Goal: Information Seeking & Learning: Find contact information

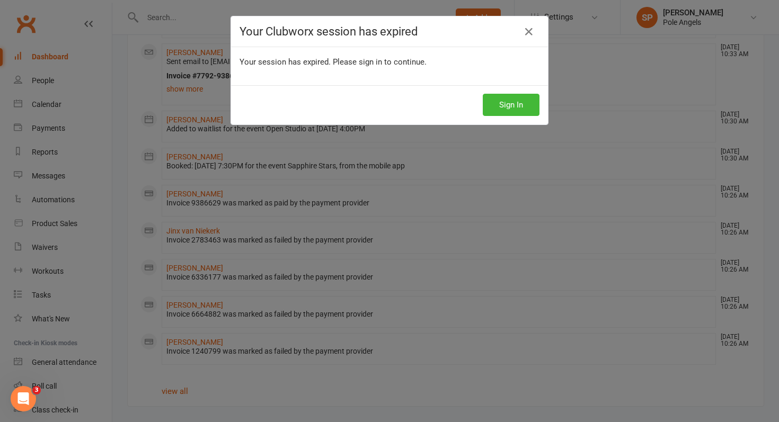
click at [522, 118] on div "Sign In" at bounding box center [389, 104] width 317 height 39
click at [516, 103] on button "Sign In" at bounding box center [511, 105] width 57 height 22
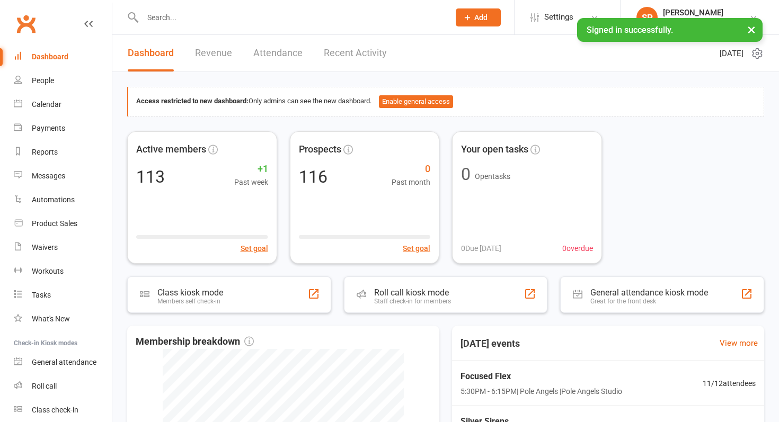
click at [337, 57] on link "Recent Activity" at bounding box center [355, 53] width 63 height 37
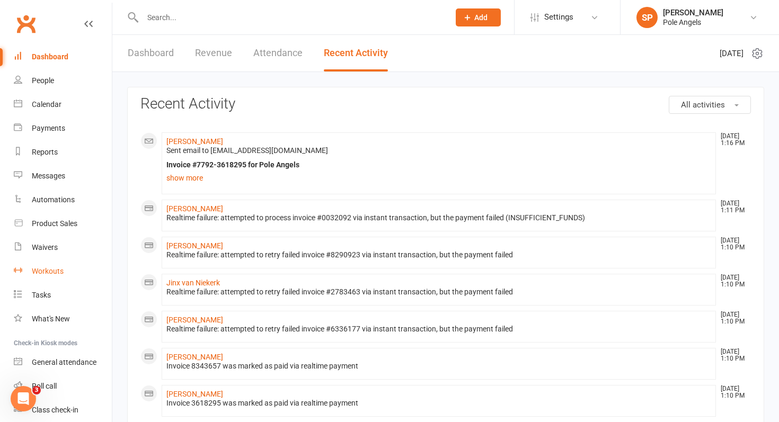
click at [48, 270] on div "Workouts" at bounding box center [48, 271] width 32 height 8
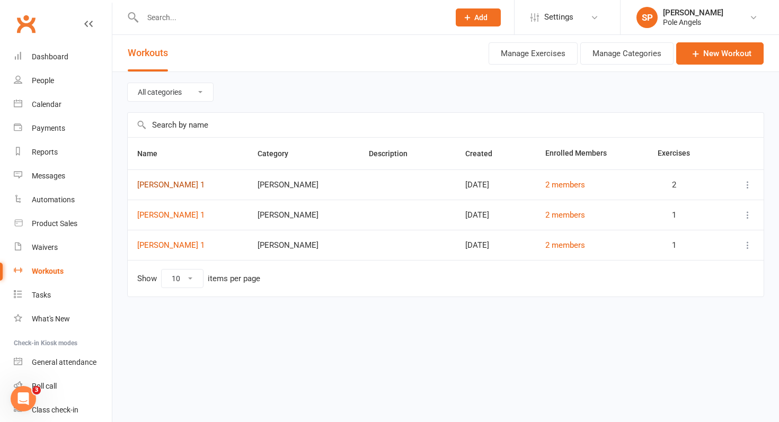
click at [176, 185] on link "[PERSON_NAME] 1" at bounding box center [170, 185] width 67 height 10
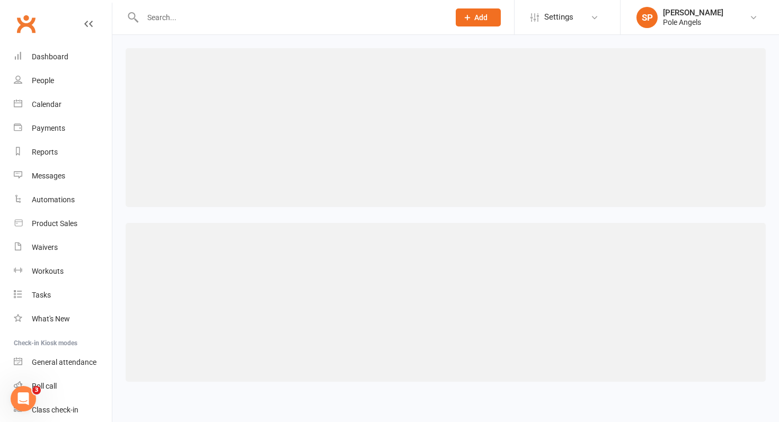
select select "462"
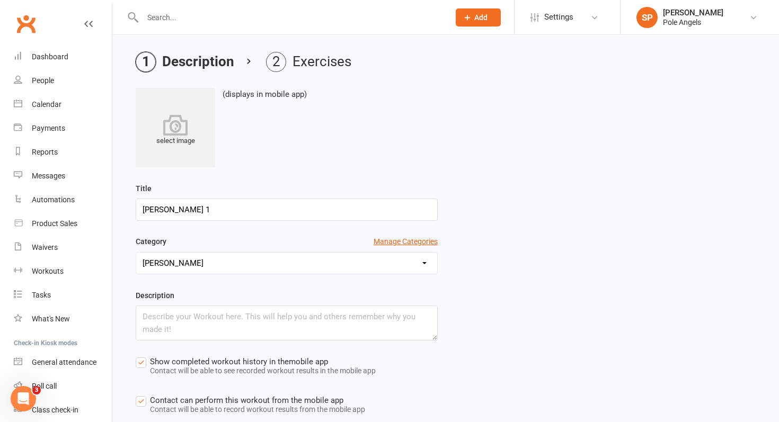
scroll to position [136, 0]
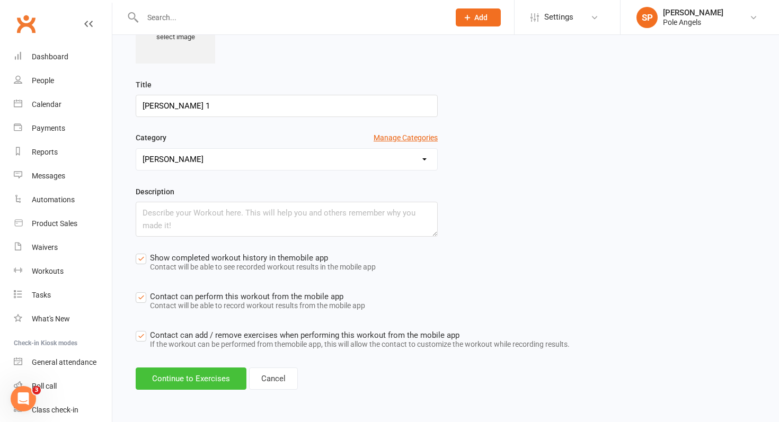
click at [193, 385] on button "Continue to Exercises" at bounding box center [191, 379] width 111 height 22
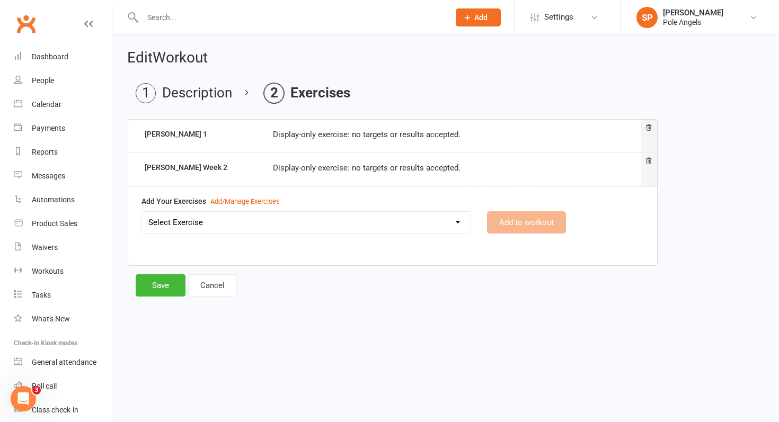
click at [196, 218] on select "Select Exercise [PERSON_NAME] Week 1 [PERSON_NAME] 2 [PERSON_NAME] Week 1 [PERS…" at bounding box center [306, 222] width 329 height 21
click at [226, 198] on div "Add/Manage Exercises" at bounding box center [244, 202] width 69 height 11
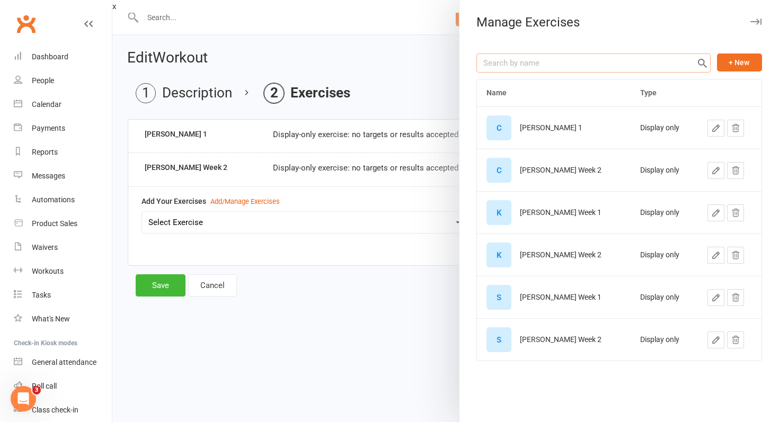
click at [544, 69] on input "text" at bounding box center [593, 63] width 234 height 19
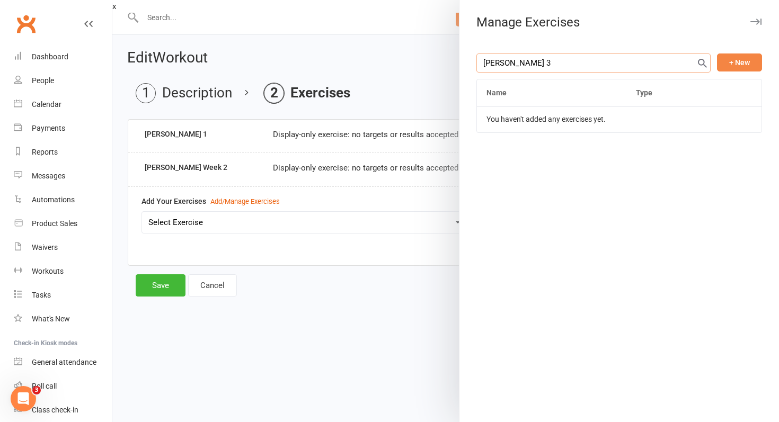
type input "[PERSON_NAME] 3"
click at [746, 61] on button "+ New" at bounding box center [739, 63] width 45 height 18
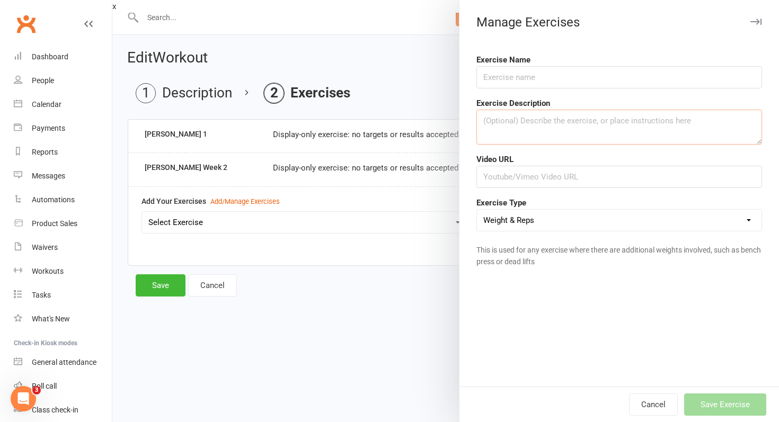
click at [570, 125] on textarea at bounding box center [619, 127] width 286 height 35
click at [532, 81] on input "text" at bounding box center [619, 77] width 286 height 22
type input "[PERSON_NAME] 3"
click at [536, 132] on textarea at bounding box center [619, 127] width 286 height 35
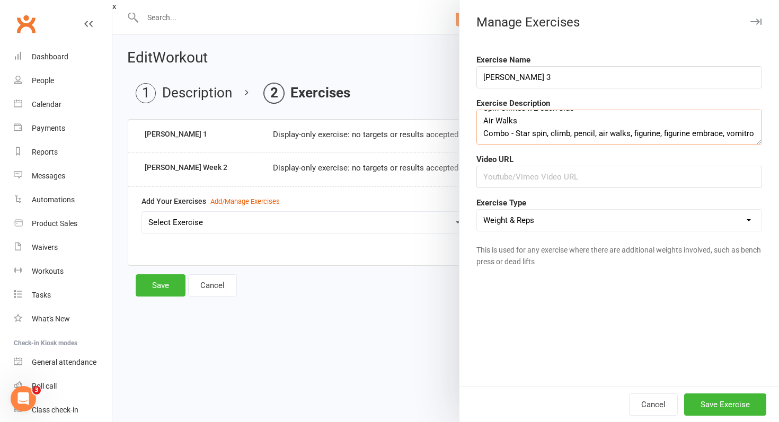
scroll to position [13, 0]
click at [628, 134] on textarea "Spin Climbs x 2 each side Air Walks Combo - Star spin, climb, pencil, air walks…" at bounding box center [619, 127] width 286 height 35
click at [598, 134] on textarea "Spin Climbs x 2 each side Air Walks Combo - Star spin, climb, pencil, figurine,…" at bounding box center [619, 127] width 286 height 35
click at [740, 133] on textarea "Spin Climbs x 2 each side Air Walks Combo - Star spin, climb, pencil, climb, fi…" at bounding box center [619, 127] width 286 height 35
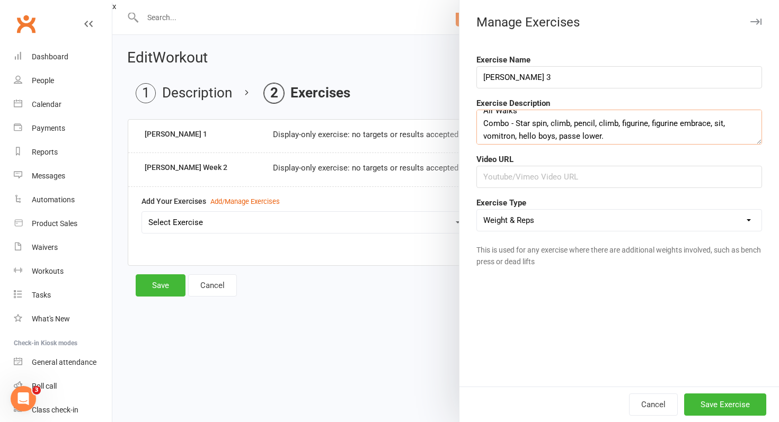
scroll to position [25, 0]
type textarea "Spin Climbs x 2 each side Air Walks Combo - Star spin, climb, pencil, climb, fi…"
click at [557, 225] on select "Weight & Reps Time / Distance Weights, Reps, Time & Distance Just Reps Display …" at bounding box center [619, 220] width 285 height 21
select select "display_only"
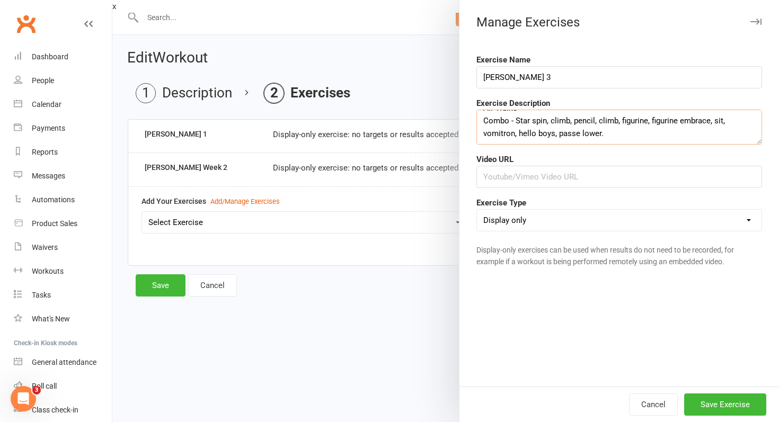
click at [482, 125] on textarea "Spin Climbs x 2 each side Air Walks Combo - Star spin, climb, pencil, climb, fi…" at bounding box center [619, 127] width 286 height 35
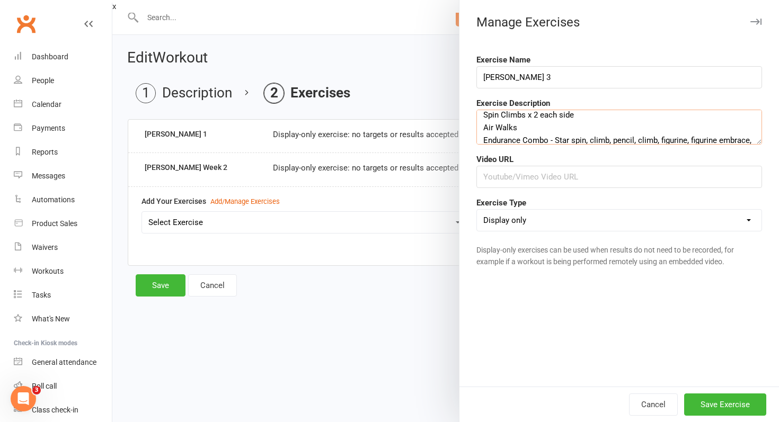
scroll to position [5, 0]
click at [524, 127] on textarea "Spin Climbs x 2 each side Air Walks Endurance Combo - Star spin, climb, pencil,…" at bounding box center [619, 127] width 286 height 35
type textarea "Spin Climbs x 2 each side Air Walks - bracket and forearm Endurance Combo - Sta…"
click at [724, 410] on button "Save Exercise" at bounding box center [725, 405] width 82 height 22
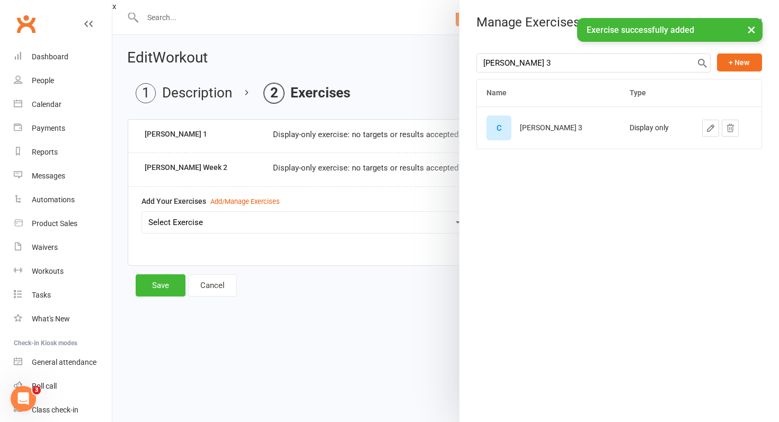
click at [413, 88] on div at bounding box center [445, 211] width 667 height 422
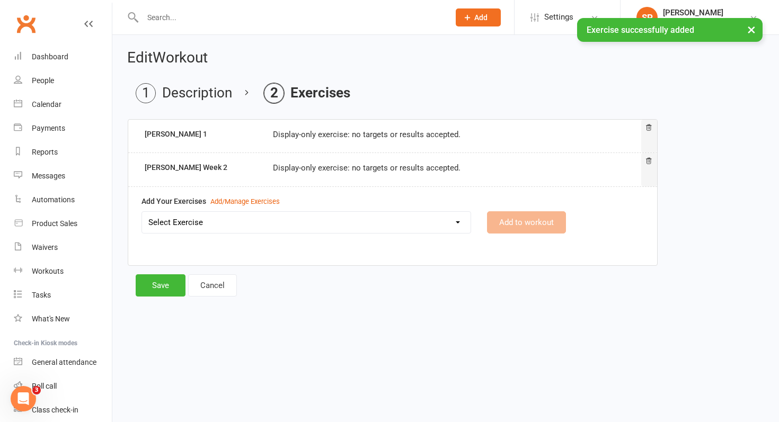
click at [328, 220] on select "Select Exercise [PERSON_NAME] Week 1 [PERSON_NAME] 2 [PERSON_NAME] 3 [PERSON_NA…" at bounding box center [306, 222] width 329 height 21
select select "12204"
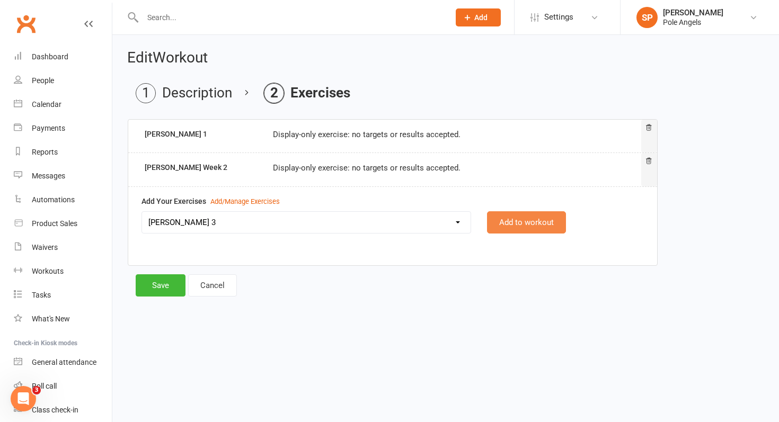
click at [508, 225] on button "Add to workout" at bounding box center [526, 222] width 79 height 22
select select
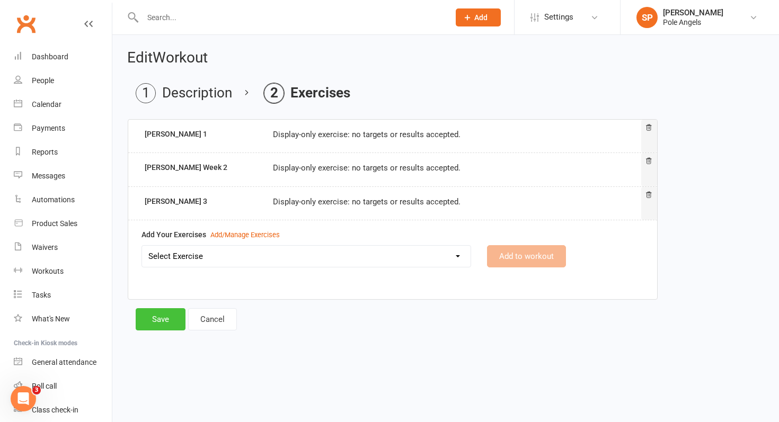
click at [151, 322] on button "Save" at bounding box center [161, 319] width 50 height 22
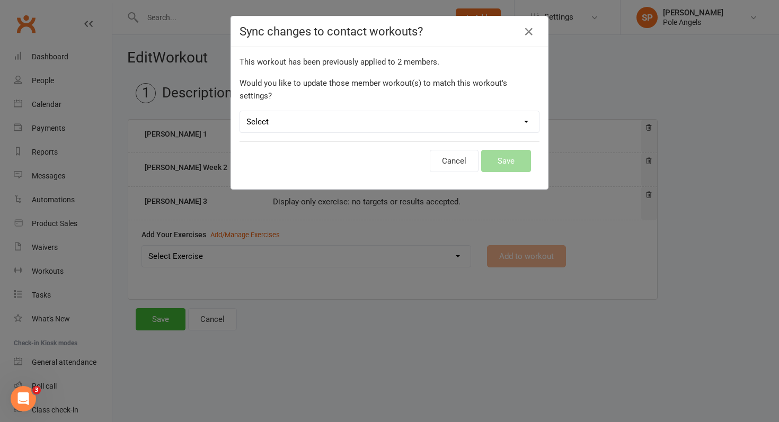
click at [467, 112] on select "Select Leave member workouts unchanged Sync workout + exercise settings to memb…" at bounding box center [389, 121] width 299 height 21
select select "workout_and_exercises"
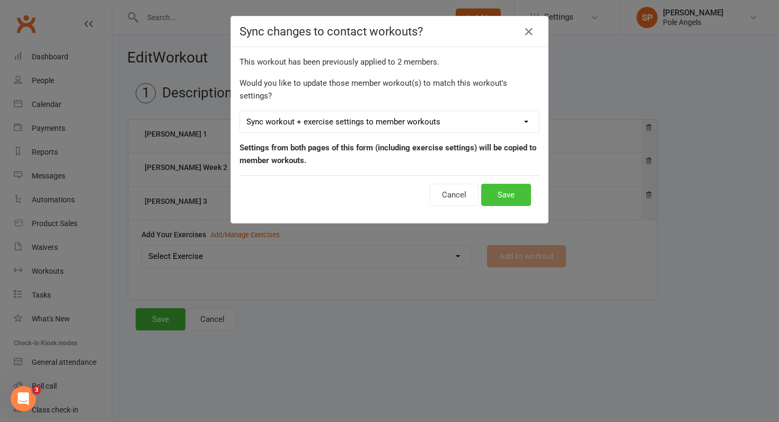
click at [506, 184] on button "Save" at bounding box center [506, 195] width 50 height 22
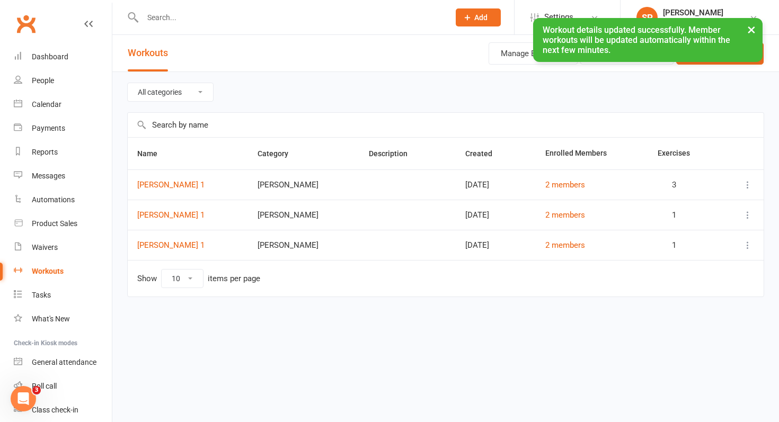
click at [173, 18] on div "× Workout details updated successfully. Member workouts will be updated automat…" at bounding box center [382, 18] width 765 height 0
click at [161, 14] on input "text" at bounding box center [290, 17] width 303 height 15
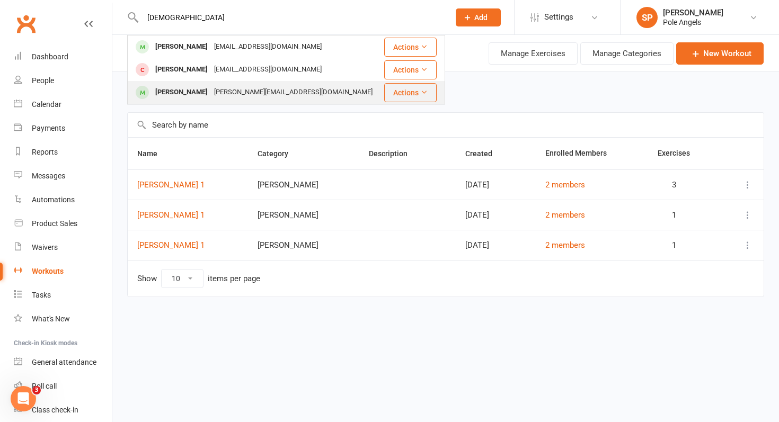
type input "[DEMOGRAPHIC_DATA]"
click at [179, 88] on div "[PERSON_NAME]" at bounding box center [181, 92] width 59 height 15
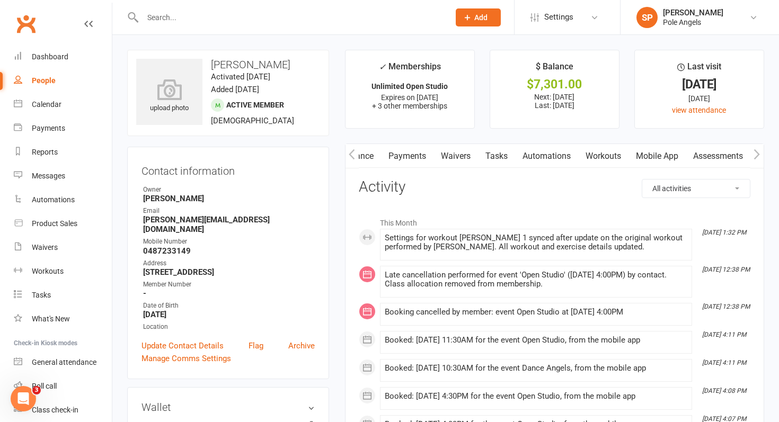
scroll to position [0, 205]
click at [552, 157] on link "Workouts" at bounding box center [548, 156] width 50 height 24
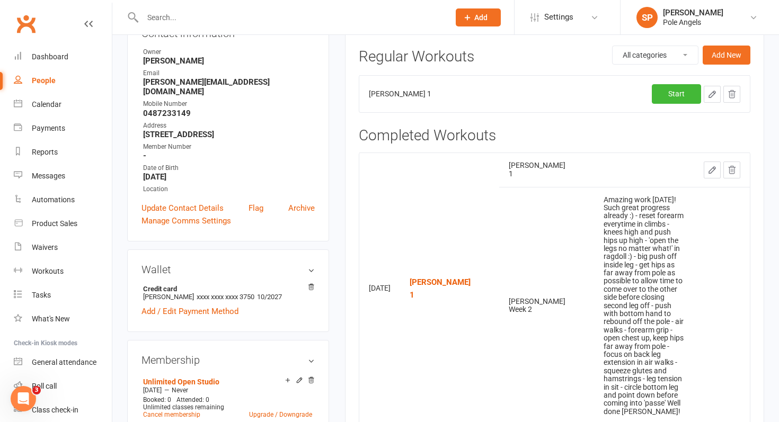
scroll to position [134, 0]
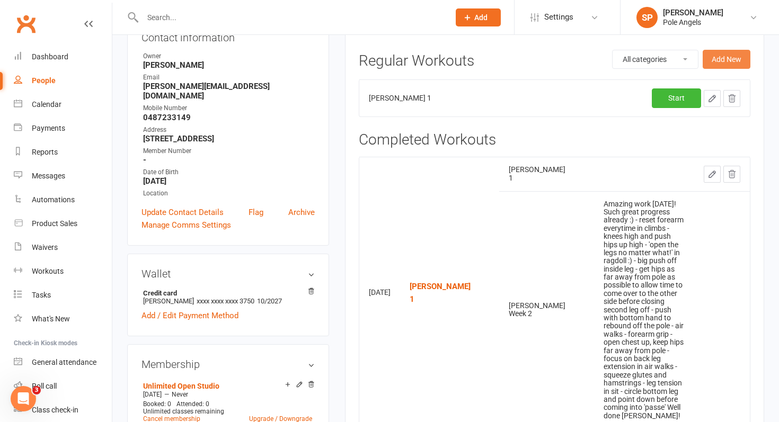
click at [725, 57] on button "Add New" at bounding box center [727, 59] width 48 height 19
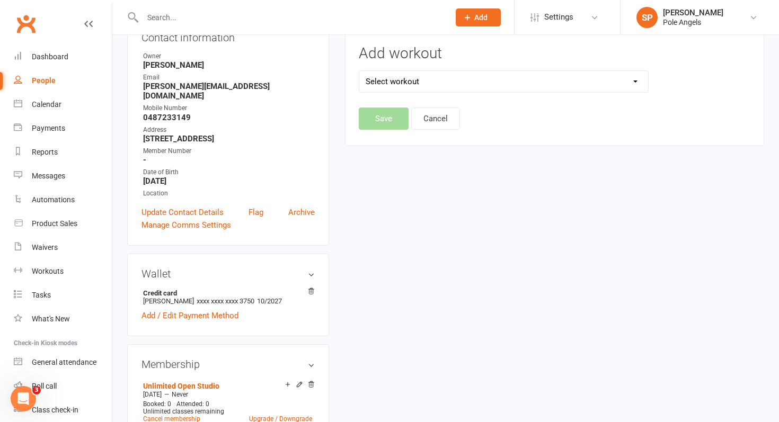
click at [624, 93] on div "Add workout Select workout [PERSON_NAME] 1 [PERSON_NAME] 1 [PERSON_NAME] 1" at bounding box center [504, 77] width 306 height 62
click at [622, 83] on select "Select workout [PERSON_NAME] 1 [PERSON_NAME] 1 [PERSON_NAME] 1" at bounding box center [503, 81] width 289 height 21
select select "6435"
click at [450, 126] on button "Cancel" at bounding box center [435, 119] width 49 height 22
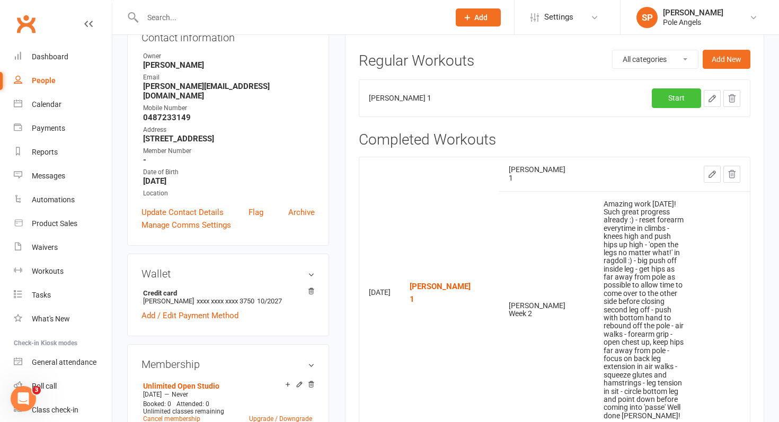
click at [671, 106] on link "Start" at bounding box center [676, 97] width 49 height 19
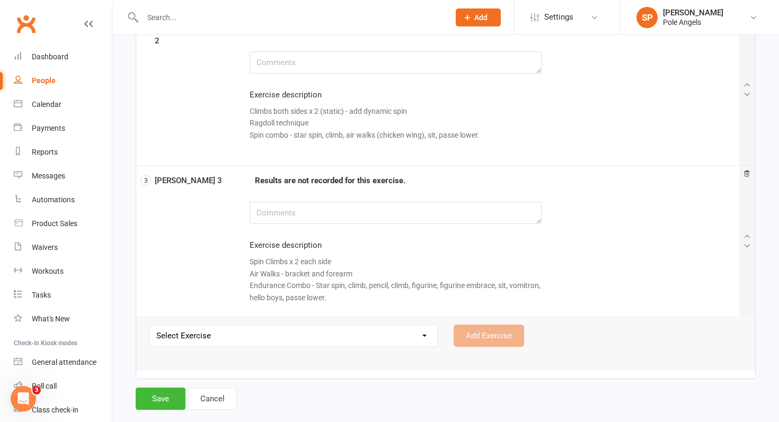
scroll to position [231, 0]
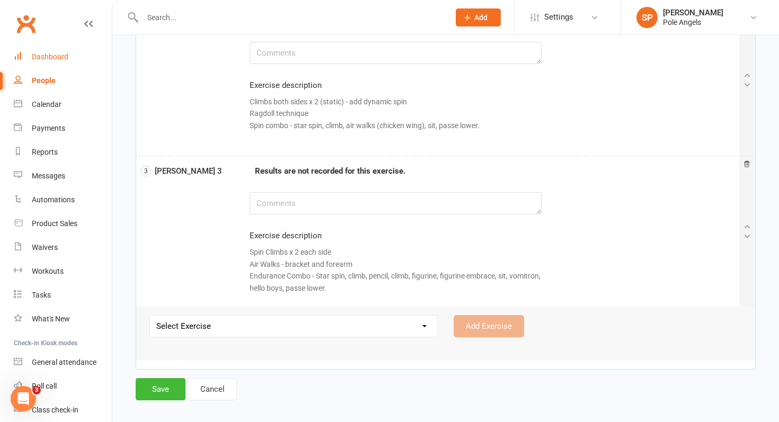
click at [61, 57] on div "Dashboard" at bounding box center [50, 56] width 37 height 8
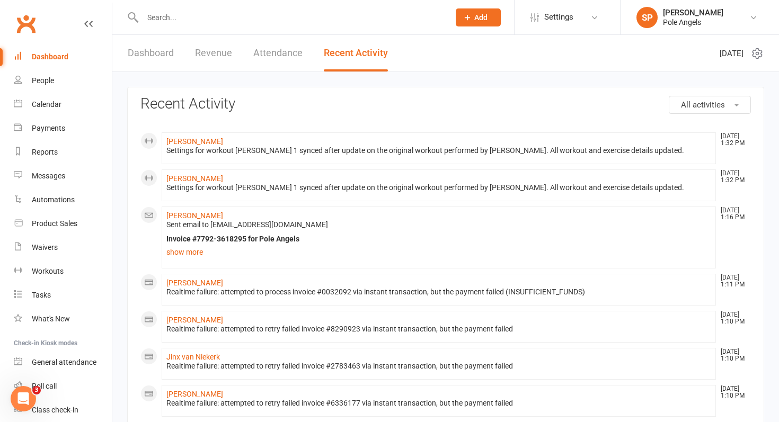
click at [174, 15] on input "text" at bounding box center [290, 17] width 303 height 15
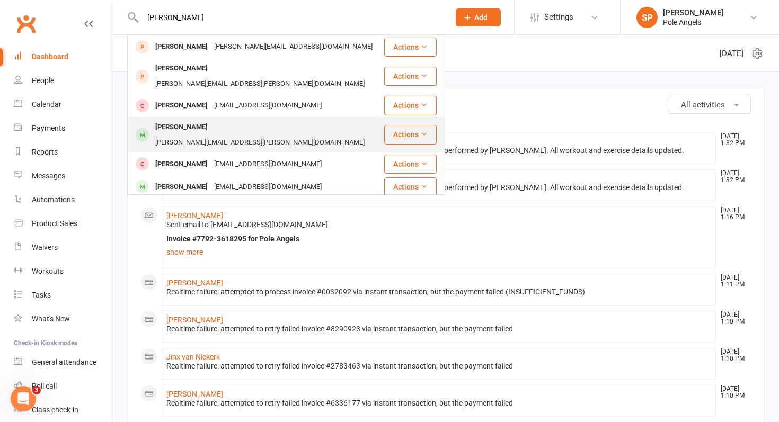
type input "[PERSON_NAME]"
click at [192, 120] on div "[PERSON_NAME]" at bounding box center [181, 127] width 59 height 15
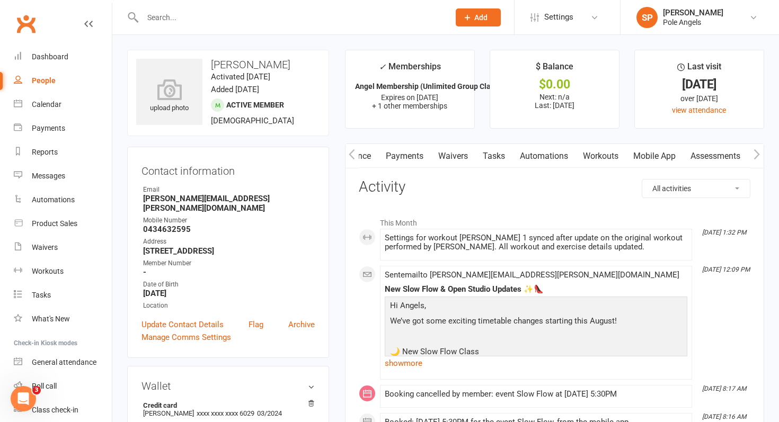
scroll to position [0, 205]
click at [548, 155] on link "Workouts" at bounding box center [548, 156] width 50 height 24
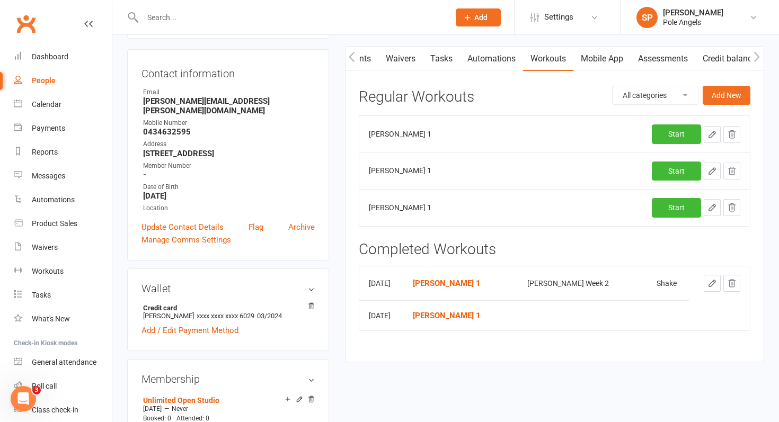
scroll to position [99, 0]
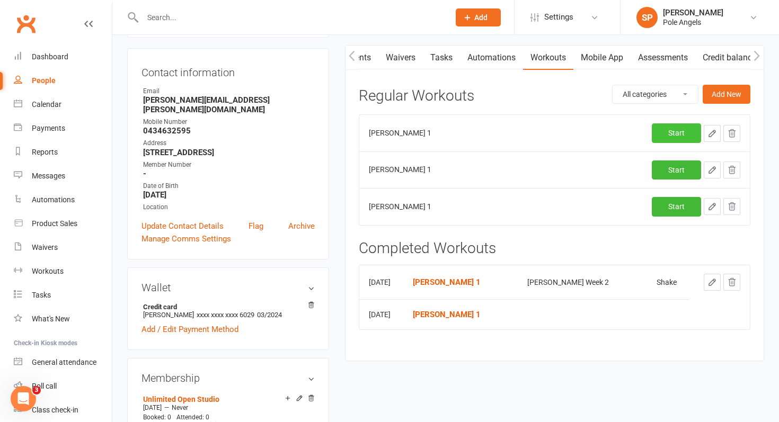
click at [679, 130] on link "Start" at bounding box center [676, 132] width 49 height 19
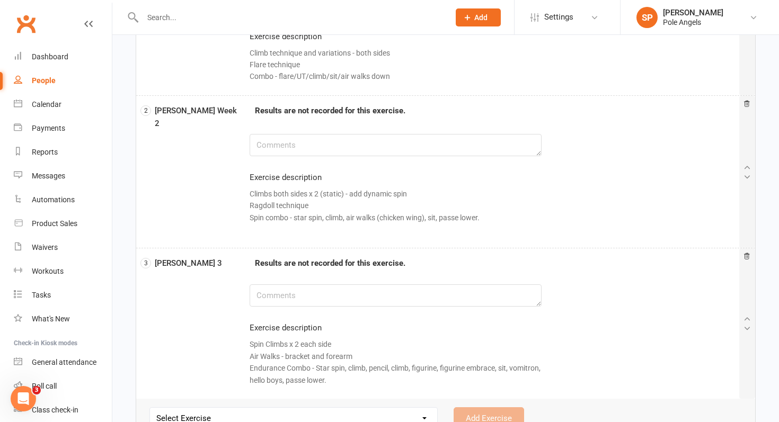
scroll to position [183, 0]
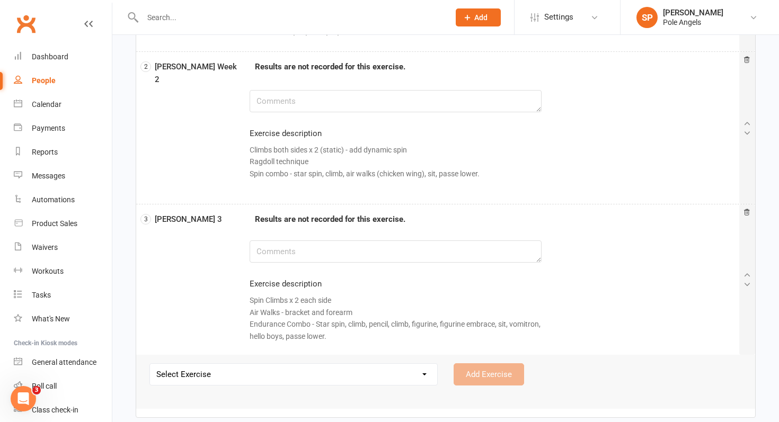
click at [463, 287] on div "Exercise description Spin Climbs x 2 each side Air Walks - bracket and forearm …" at bounding box center [396, 312] width 308 height 69
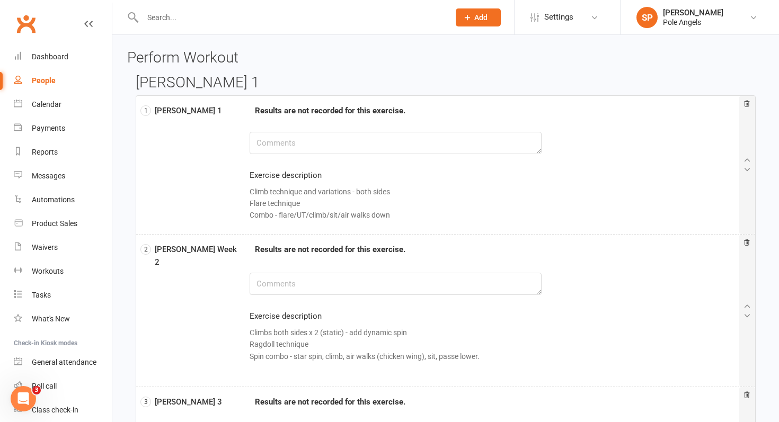
click at [170, 14] on input "text" at bounding box center [290, 17] width 303 height 15
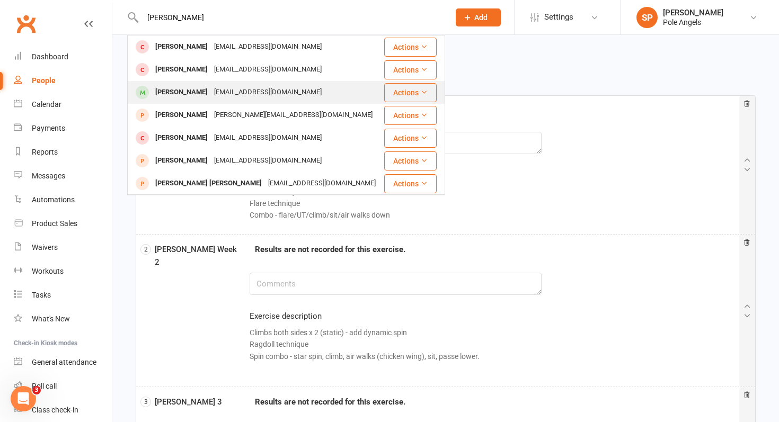
type input "[PERSON_NAME]"
click at [169, 95] on div "[PERSON_NAME]" at bounding box center [181, 92] width 59 height 15
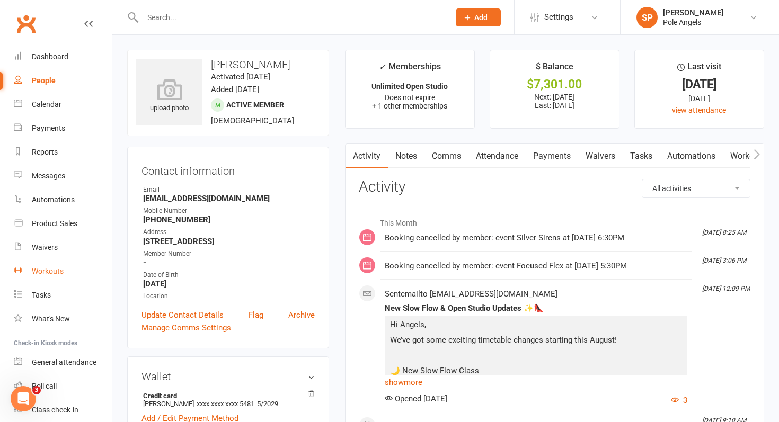
click at [43, 269] on div "Workouts" at bounding box center [48, 271] width 32 height 8
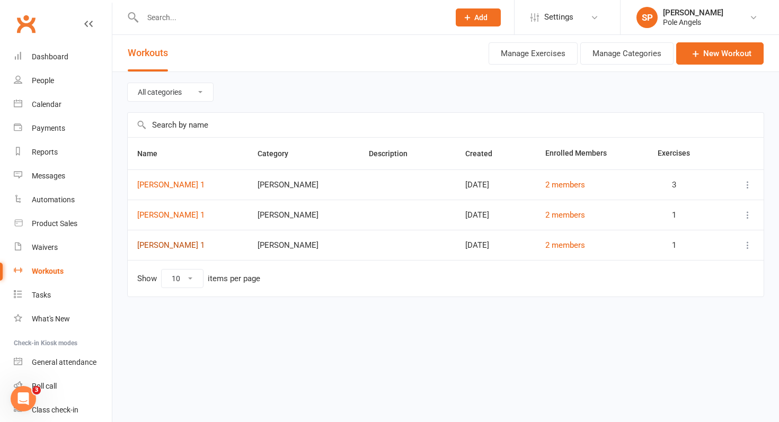
click at [163, 242] on link "[PERSON_NAME] 1" at bounding box center [170, 246] width 67 height 10
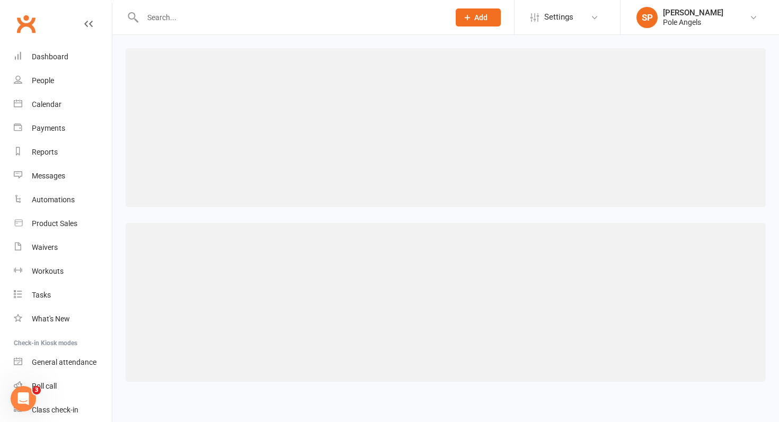
select select "461"
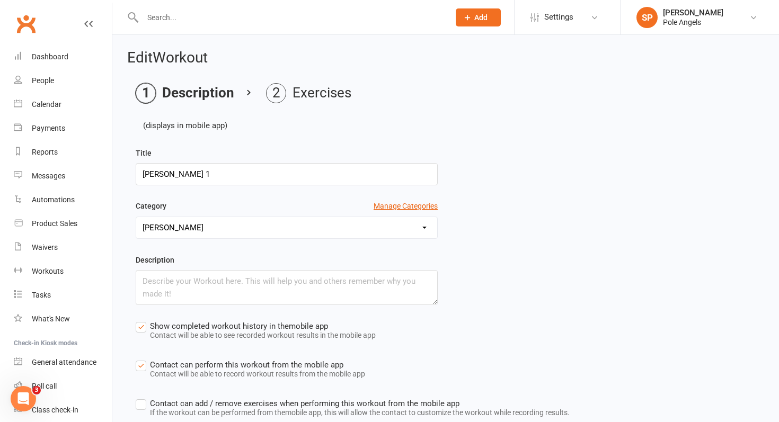
scroll to position [70, 0]
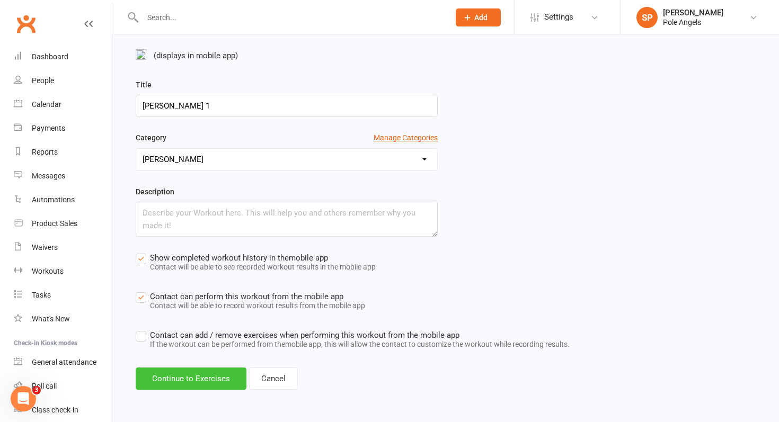
click at [205, 383] on button "Continue to Exercises" at bounding box center [191, 379] width 111 height 22
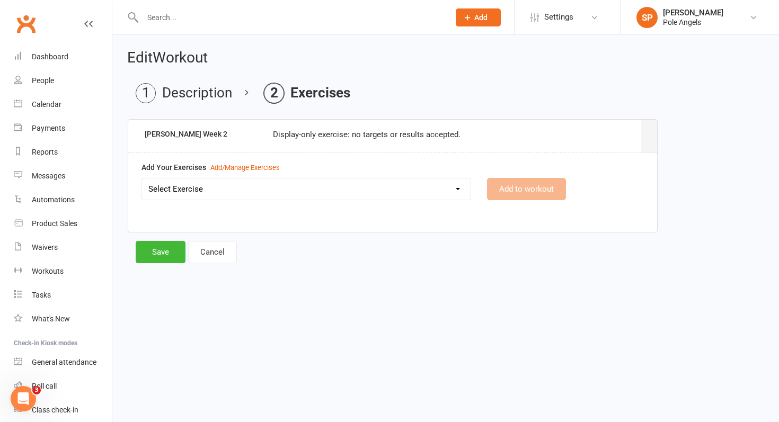
scroll to position [0, 0]
click at [196, 193] on select "Select Exercise [PERSON_NAME] Week 1 [PERSON_NAME] 2 [PERSON_NAME] 3 [PERSON_NA…" at bounding box center [306, 189] width 329 height 21
click at [228, 167] on div "Add/Manage Exercises" at bounding box center [244, 168] width 69 height 11
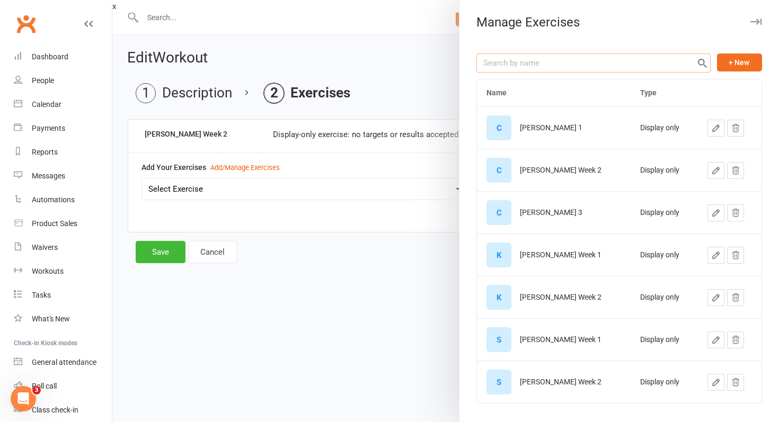
click at [558, 63] on input "text" at bounding box center [593, 63] width 234 height 19
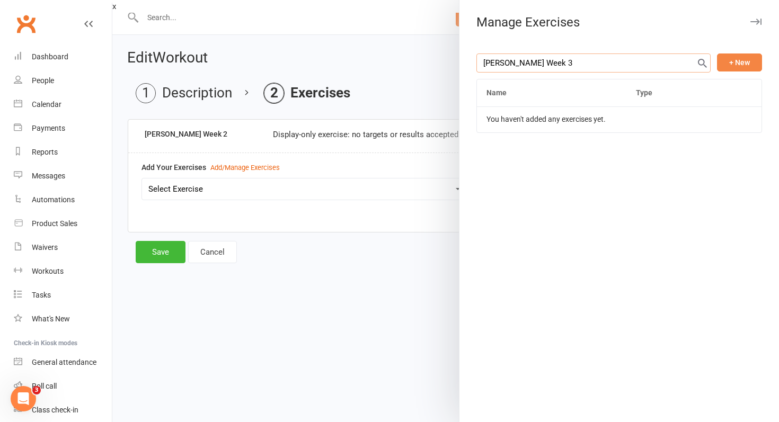
type input "[PERSON_NAME] Week 3"
click at [742, 63] on button "+ New" at bounding box center [739, 63] width 45 height 18
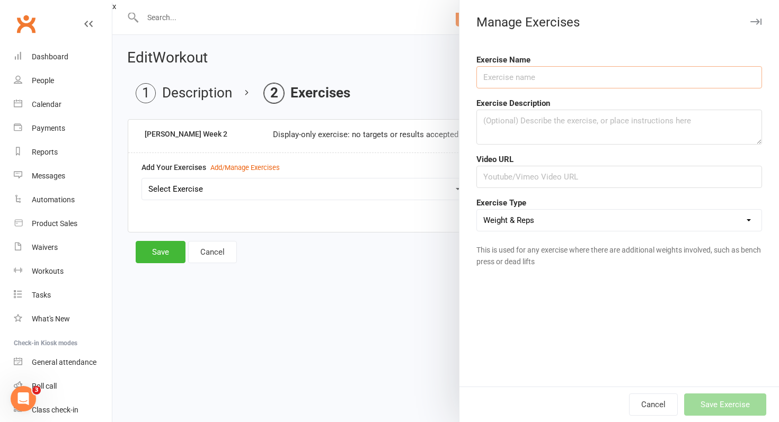
click at [615, 85] on input "text" at bounding box center [619, 77] width 286 height 22
type input "[PERSON_NAME] Week 3"
click at [615, 121] on textarea at bounding box center [619, 127] width 286 height 35
click at [548, 221] on select "Weight & Reps Time / Distance Weights, Reps, Time & Distance Just Reps Display …" at bounding box center [619, 220] width 285 height 21
select select "display_only"
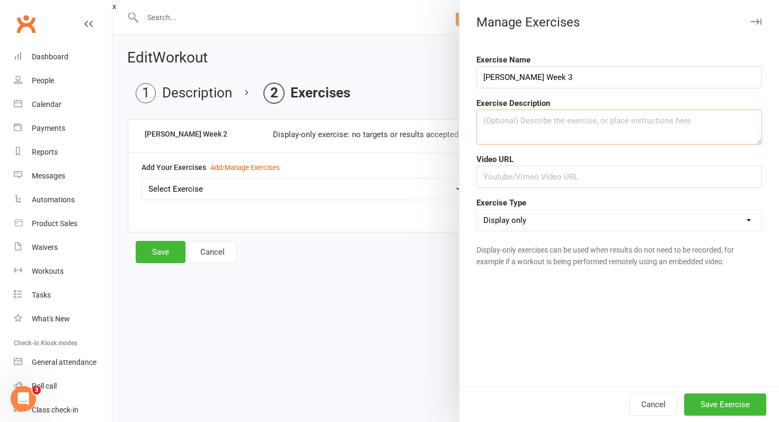
click at [508, 116] on textarea at bounding box center [619, 127] width 286 height 35
click at [504, 137] on textarea "Push and Pull - Straddles x 6 each side [PERSON_NAME] work both sides" at bounding box center [619, 127] width 286 height 35
click at [582, 134] on textarea "Push and Pull - Straddles x 6 each side [PERSON_NAME] work both sides" at bounding box center [619, 127] width 286 height 35
click at [596, 129] on textarea "Push and Pull - Straddles x 6 each side [PERSON_NAME] work both sides" at bounding box center [619, 127] width 286 height 35
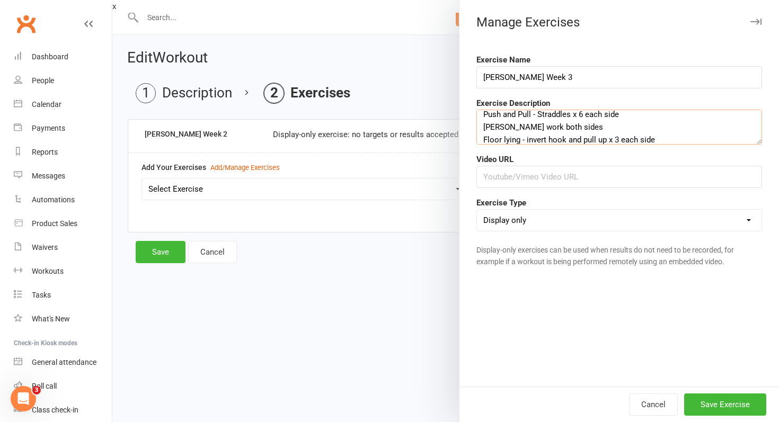
scroll to position [19, 0]
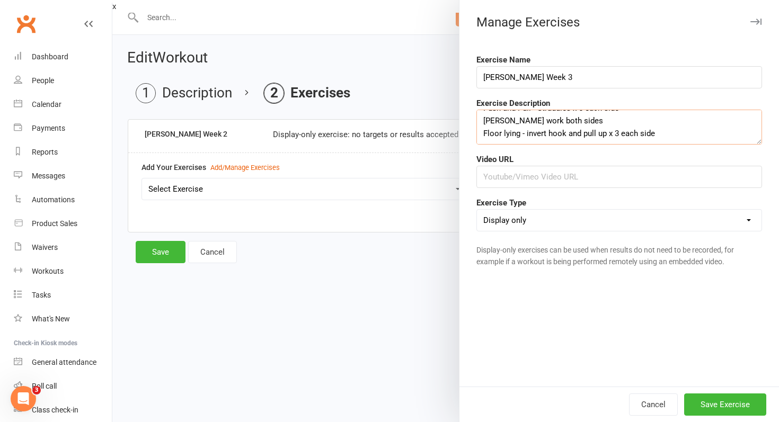
click at [616, 129] on textarea "Push and Pull - Straddles x 6 each side [PERSON_NAME] work both sides Floor lyi…" at bounding box center [619, 127] width 286 height 35
click at [668, 126] on textarea "Push and Pull - Straddles x 6 each side [PERSON_NAME] work both sides Floor lyi…" at bounding box center [619, 127] width 286 height 35
click at [602, 140] on textarea "Push and Pull - Straddles x 6 each side [PERSON_NAME] work both sides Floor lyi…" at bounding box center [619, 127] width 286 height 35
click at [652, 140] on textarea "Push and Pull - Straddles x 6 each side [PERSON_NAME] work both sides Floor lyi…" at bounding box center [619, 127] width 286 height 35
click at [651, 141] on textarea "Push and Pull - Straddles x 6 each side [PERSON_NAME] work both sides Floor lyi…" at bounding box center [619, 127] width 286 height 35
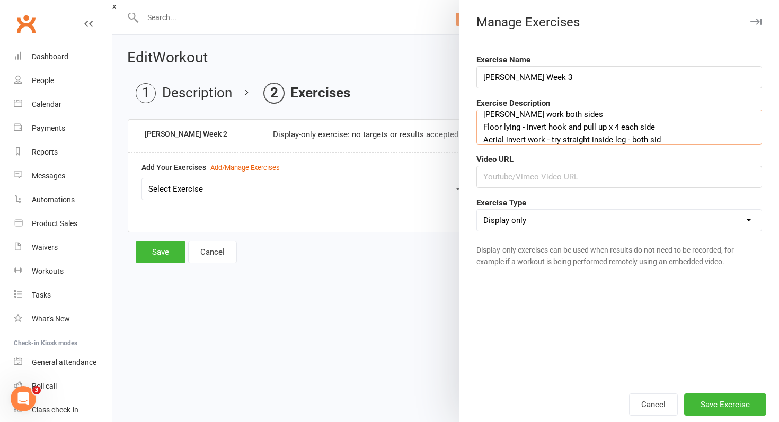
click at [659, 142] on textarea "Push and Pull - Straddles x 6 each side [PERSON_NAME] work both sides Floor lyi…" at bounding box center [619, 127] width 286 height 35
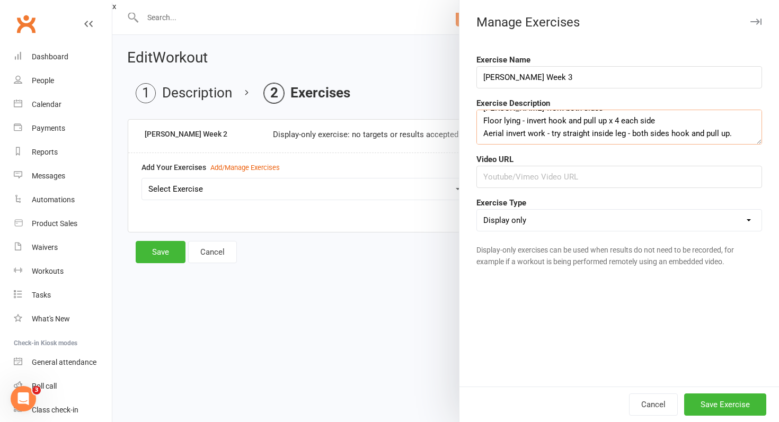
scroll to position [28, 0]
type textarea "Push and Pull - Straddles x 6 each side [PERSON_NAME] work both sides Floor lyi…"
click at [706, 404] on button "Save Exercise" at bounding box center [725, 405] width 82 height 22
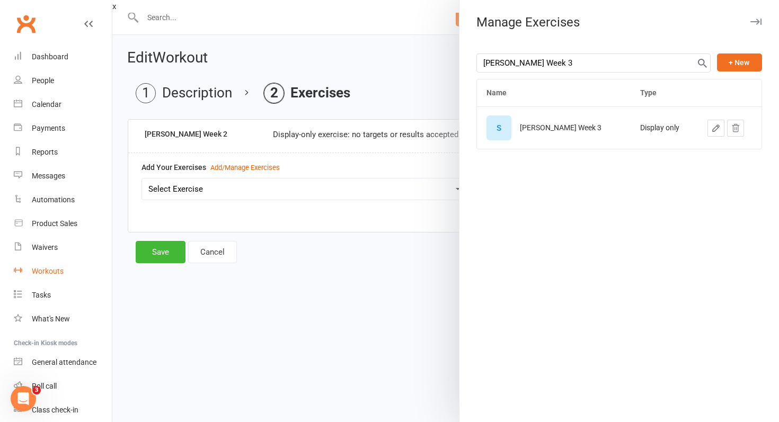
click at [54, 271] on div "Workouts" at bounding box center [48, 271] width 32 height 8
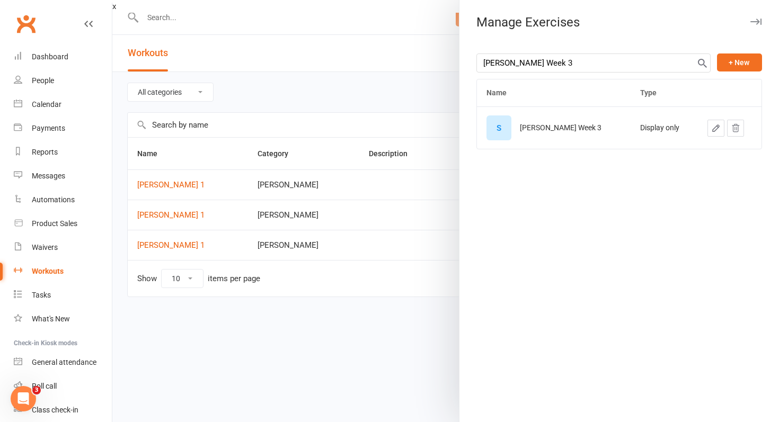
click at [164, 211] on div at bounding box center [445, 211] width 667 height 422
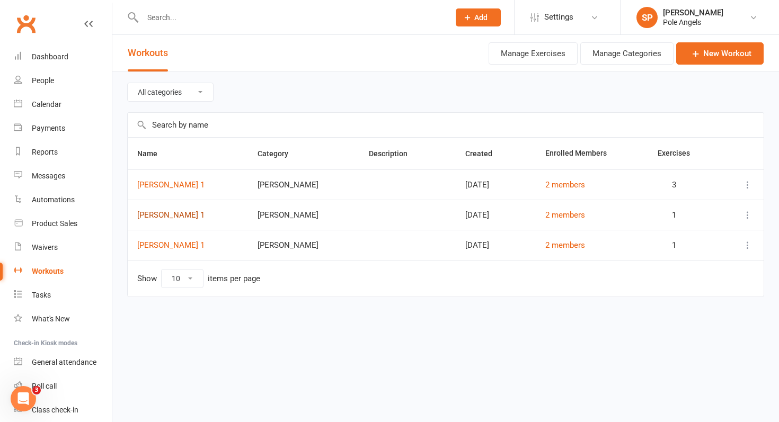
click at [140, 213] on link "[PERSON_NAME] 1" at bounding box center [170, 215] width 67 height 10
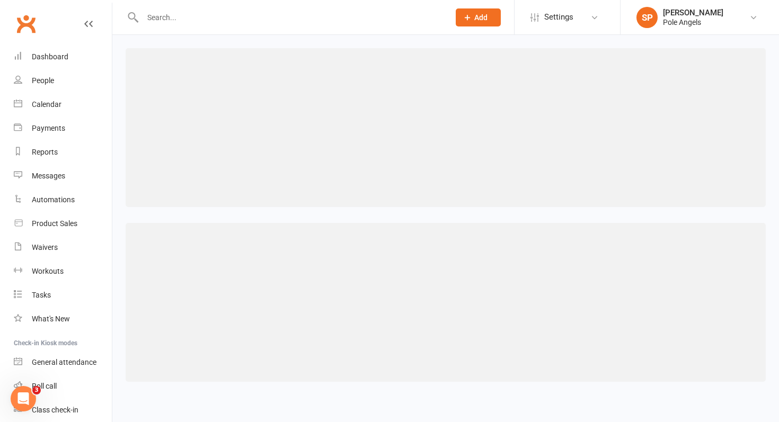
select select "463"
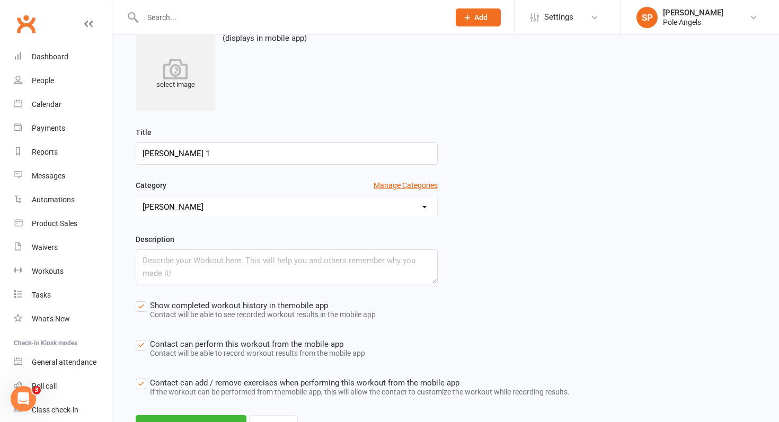
scroll to position [136, 0]
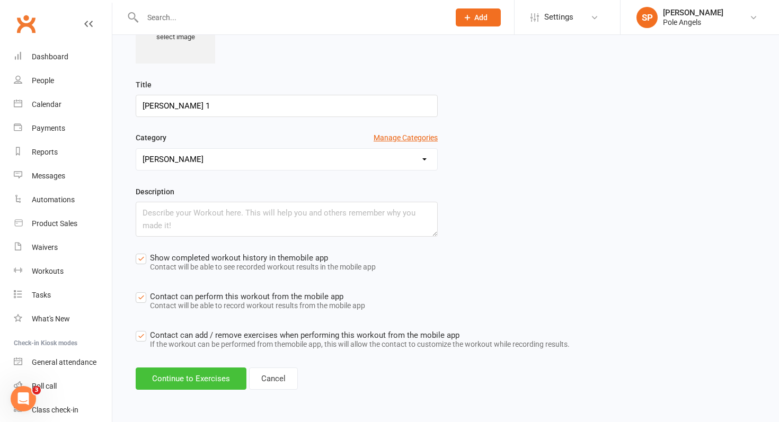
click at [218, 378] on button "Continue to Exercises" at bounding box center [191, 379] width 111 height 22
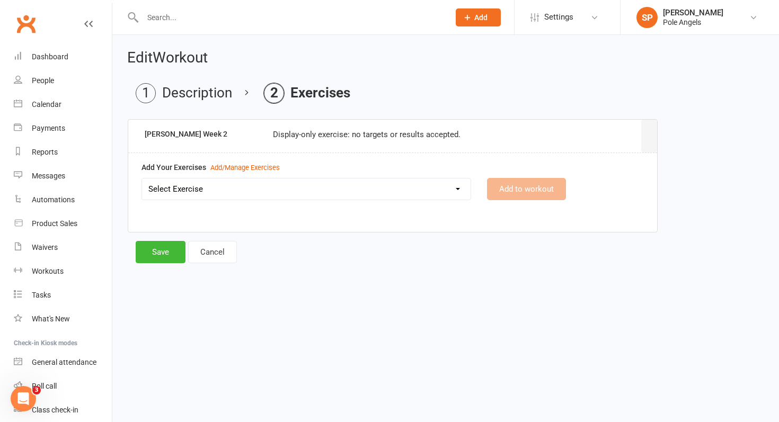
scroll to position [0, 0]
click at [260, 168] on div "Add/Manage Exercises" at bounding box center [244, 168] width 69 height 11
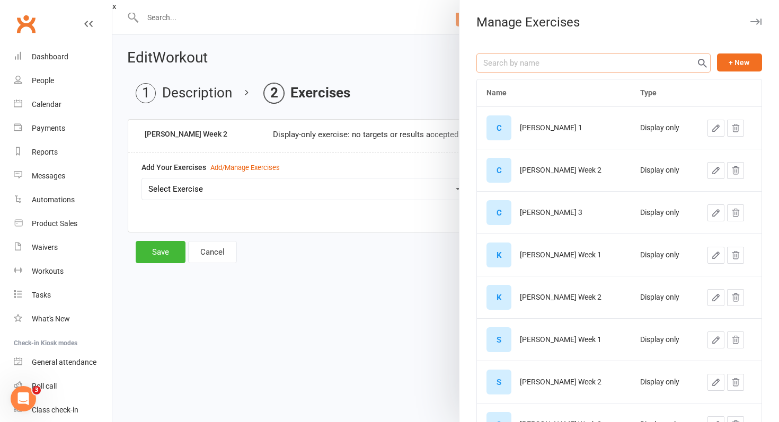
click at [547, 68] on input "text" at bounding box center [593, 63] width 234 height 19
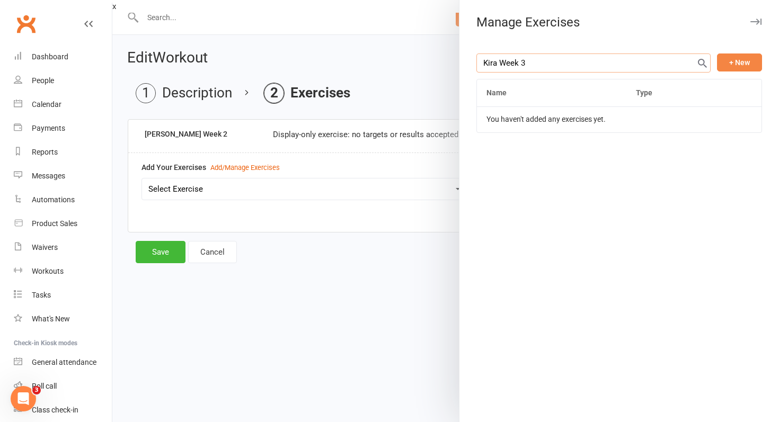
type input "Kira Week 3"
click at [740, 63] on button "+ New" at bounding box center [739, 63] width 45 height 18
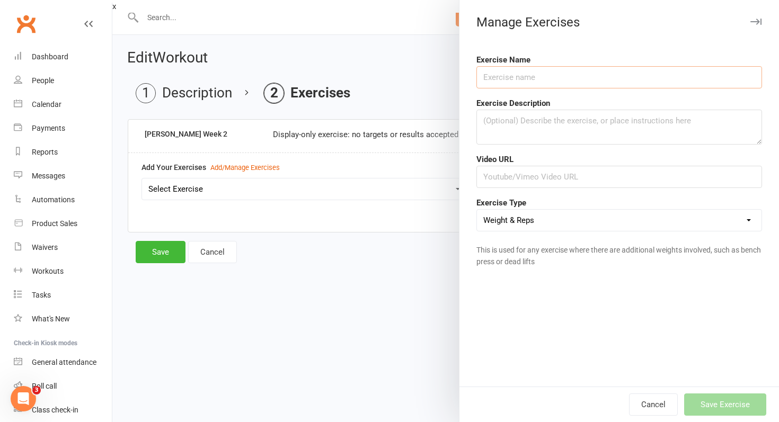
click at [660, 82] on input "text" at bounding box center [619, 77] width 286 height 22
type input "Kira Week 3"
click at [614, 117] on textarea at bounding box center [619, 127] width 286 height 35
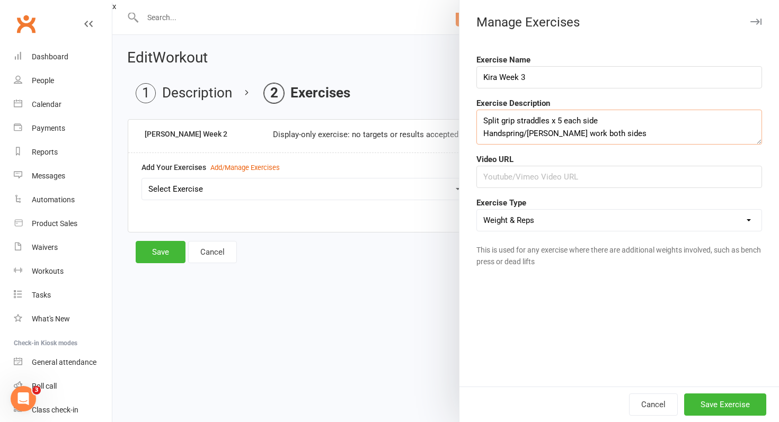
scroll to position [6, 0]
click at [482, 113] on textarea "Split grip straddles x 5 each side Handspring/[PERSON_NAME] work both sides" at bounding box center [619, 127] width 286 height 35
click at [618, 131] on textarea "Climbs x 2 each side - technique Split grip straddles x 5 each side Handspring/…" at bounding box center [619, 127] width 286 height 35
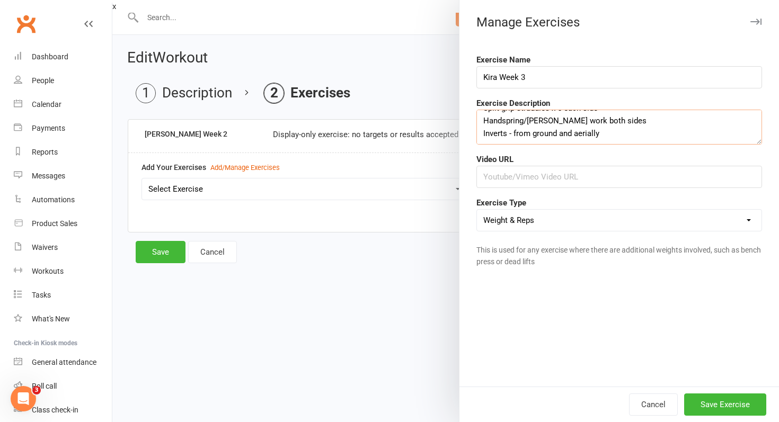
type textarea "Climbs x 2 each side - technique Split grip straddles x 5 each side Handspring/…"
click at [576, 219] on select "Weight & Reps Time / Distance Weights, Reps, Time & Distance Just Reps Display …" at bounding box center [619, 220] width 285 height 21
select select "display_only"
click at [719, 400] on button "Save Exercise" at bounding box center [725, 405] width 82 height 22
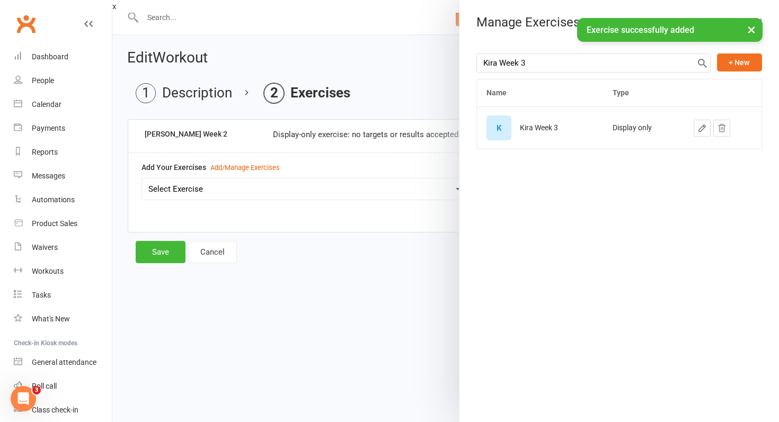
click at [411, 273] on div at bounding box center [445, 211] width 667 height 422
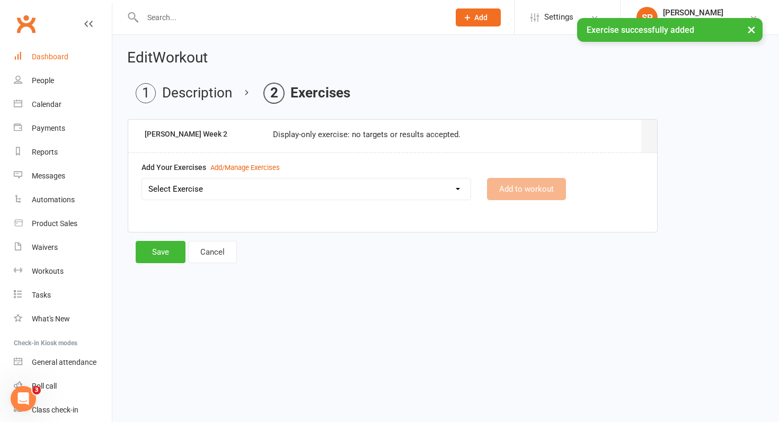
click at [59, 60] on div "Dashboard" at bounding box center [50, 56] width 37 height 8
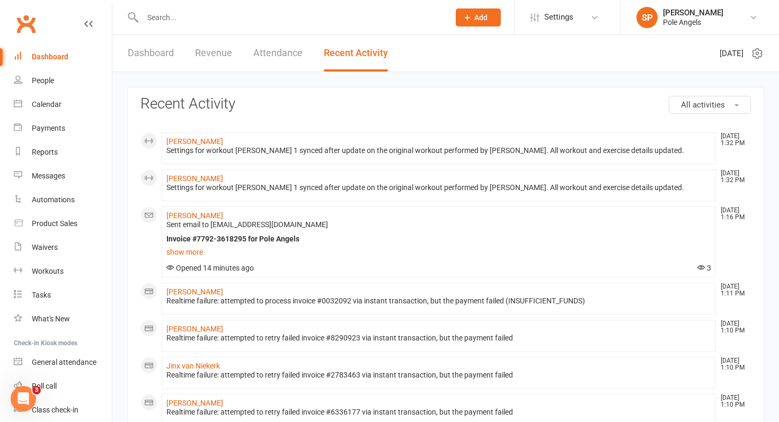
click at [169, 14] on input "text" at bounding box center [290, 17] width 303 height 15
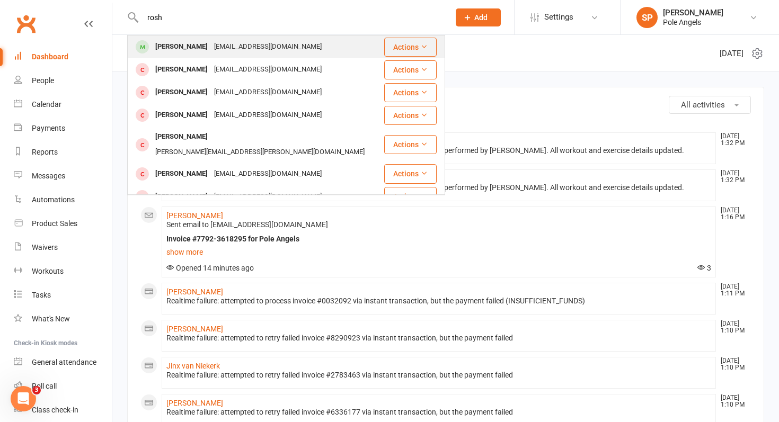
type input "rosh"
click at [174, 46] on div "[PERSON_NAME]" at bounding box center [181, 46] width 59 height 15
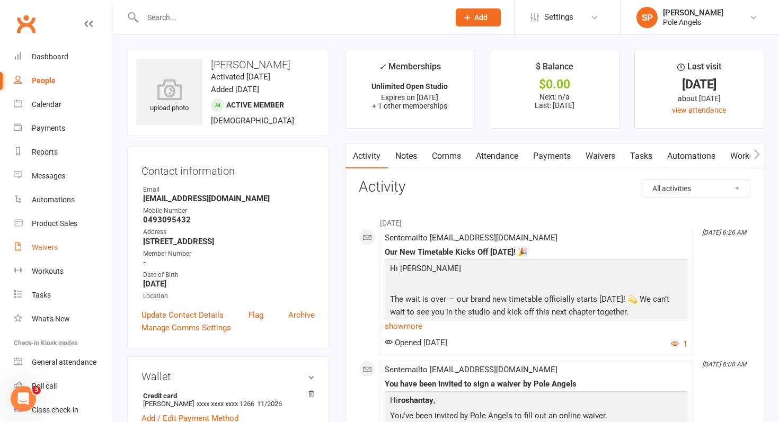
click at [42, 249] on div "Waivers" at bounding box center [45, 247] width 26 height 8
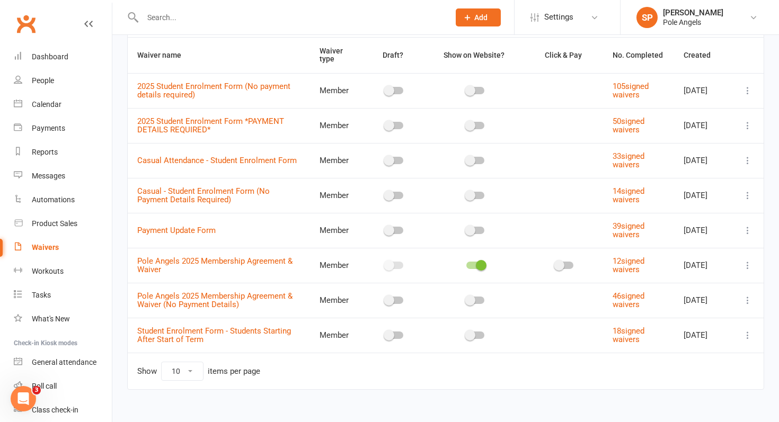
scroll to position [76, 0]
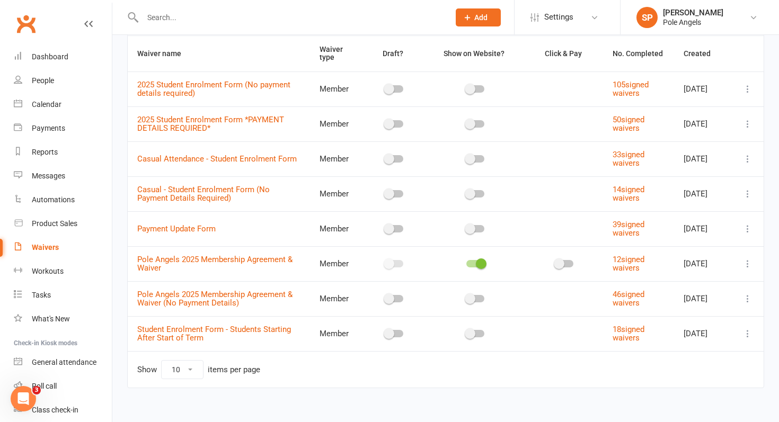
click at [749, 262] on icon at bounding box center [747, 264] width 11 height 11
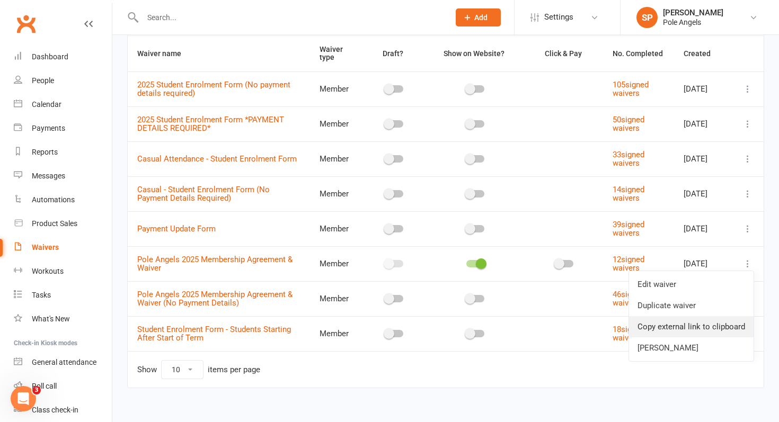
click at [648, 329] on link "Copy external link to clipboard" at bounding box center [691, 326] width 125 height 21
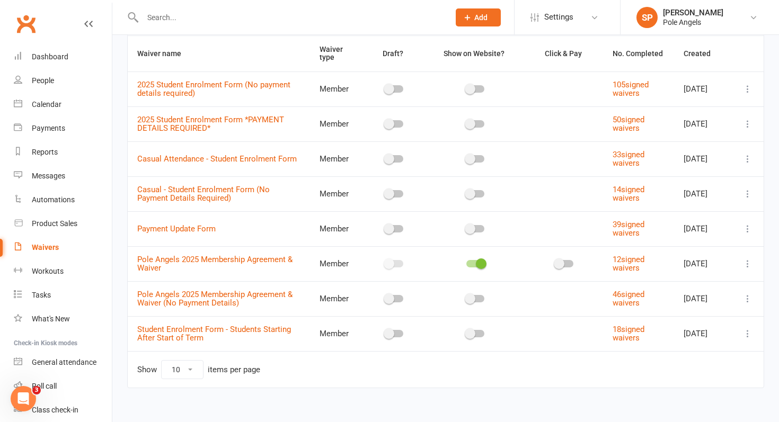
click at [178, 17] on input "text" at bounding box center [290, 17] width 303 height 15
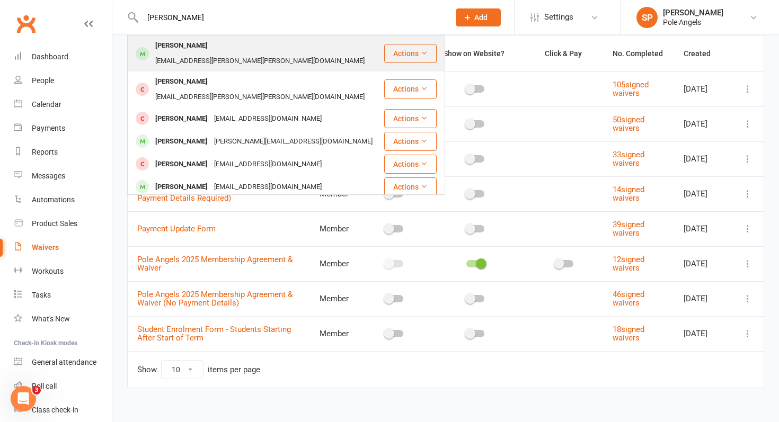
type input "[PERSON_NAME]"
click at [194, 43] on div "[PERSON_NAME]" at bounding box center [181, 45] width 59 height 15
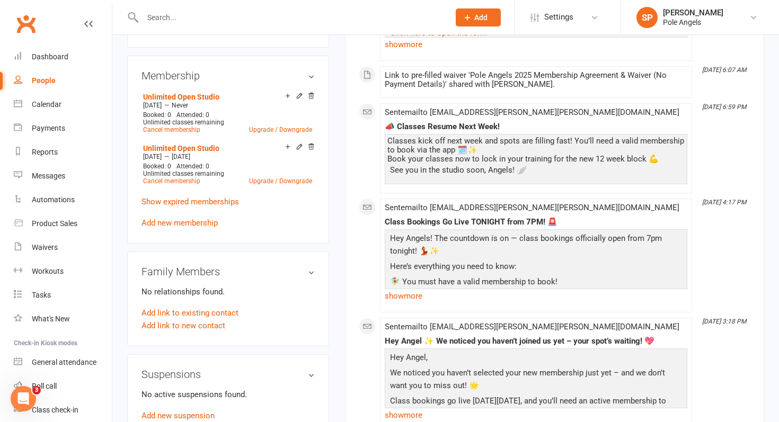
scroll to position [398, 0]
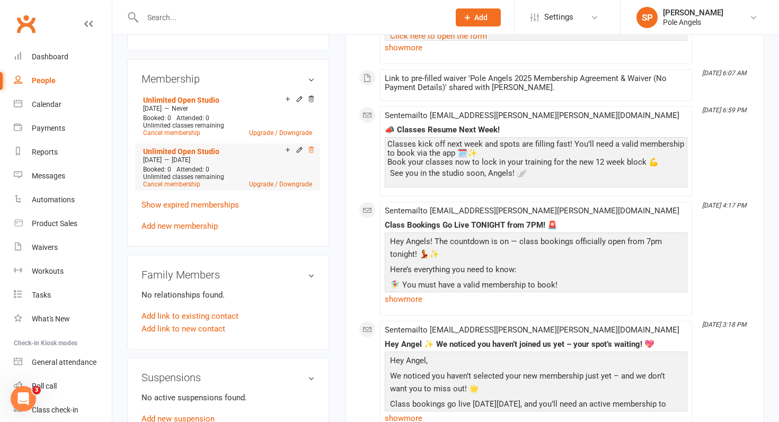
click at [311, 147] on icon at bounding box center [310, 150] width 5 height 6
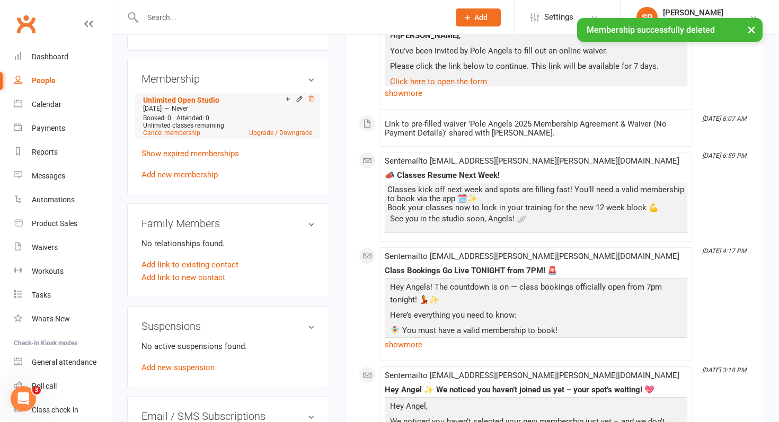
click at [311, 95] on icon at bounding box center [310, 98] width 7 height 7
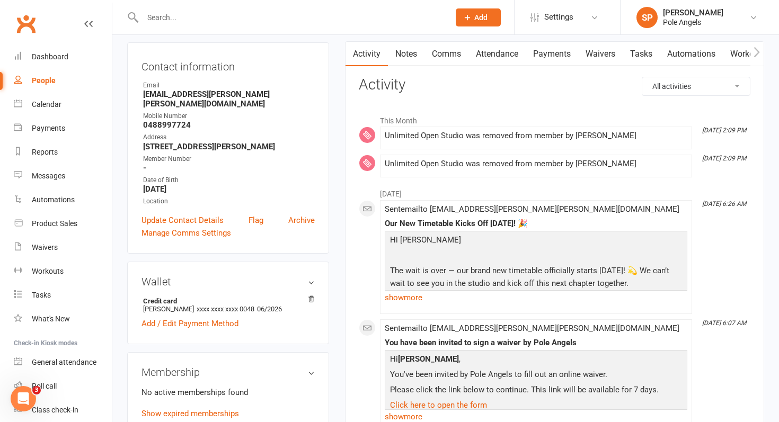
scroll to position [95, 0]
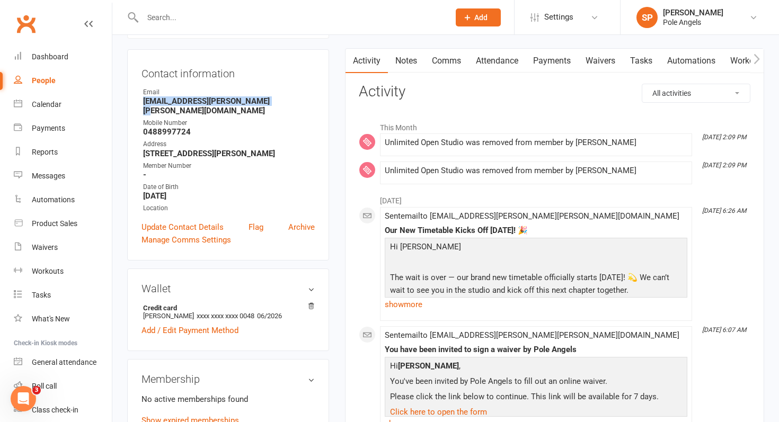
drag, startPoint x: 275, startPoint y: 102, endPoint x: 141, endPoint y: 102, distance: 133.5
click at [141, 102] on div "Contact information Owner Email [PERSON_NAME][EMAIL_ADDRESS][PERSON_NAME][PERSO…" at bounding box center [228, 154] width 202 height 211
copy strong "[EMAIL_ADDRESS][PERSON_NAME][PERSON_NAME][DOMAIN_NAME]"
click at [178, 20] on input "text" at bounding box center [290, 17] width 303 height 15
click at [147, 16] on input "text" at bounding box center [290, 17] width 303 height 15
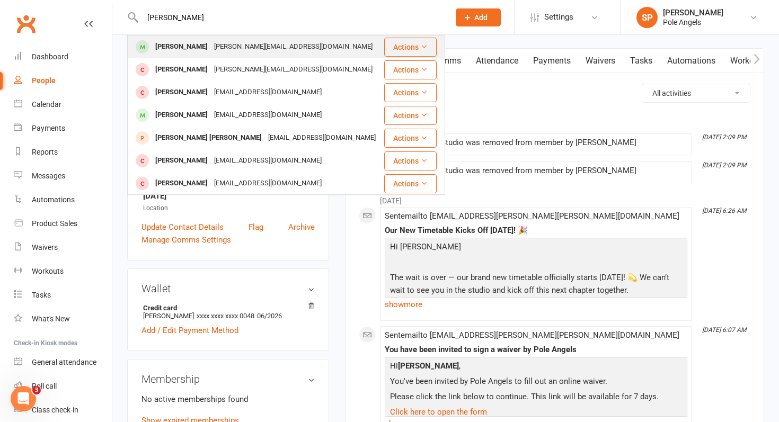
type input "[PERSON_NAME]"
click at [191, 47] on div "[PERSON_NAME]" at bounding box center [181, 46] width 59 height 15
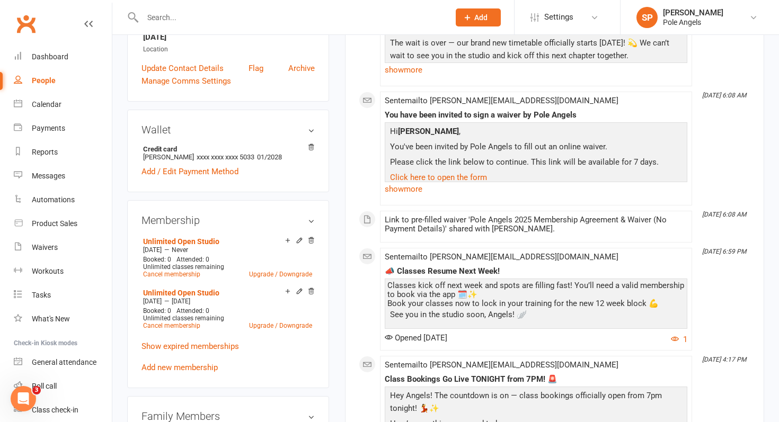
scroll to position [258, 0]
click at [311, 287] on icon at bounding box center [310, 290] width 7 height 7
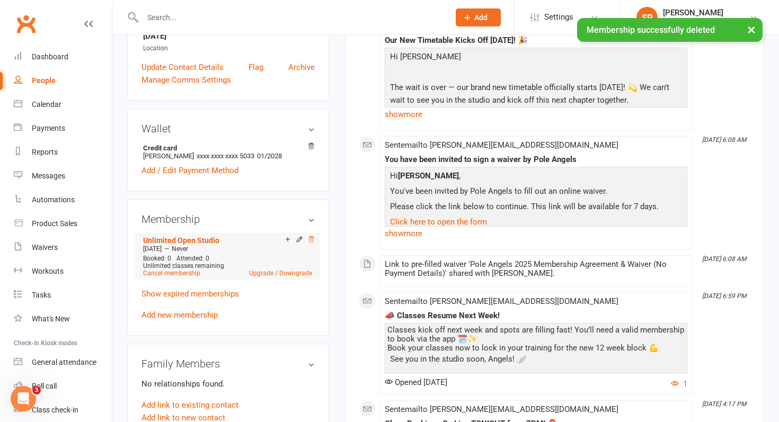
click at [313, 236] on icon at bounding box center [310, 239] width 7 height 7
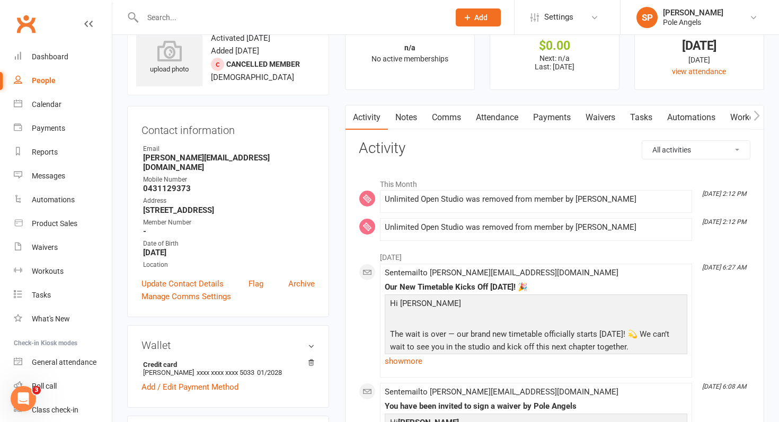
scroll to position [37, 0]
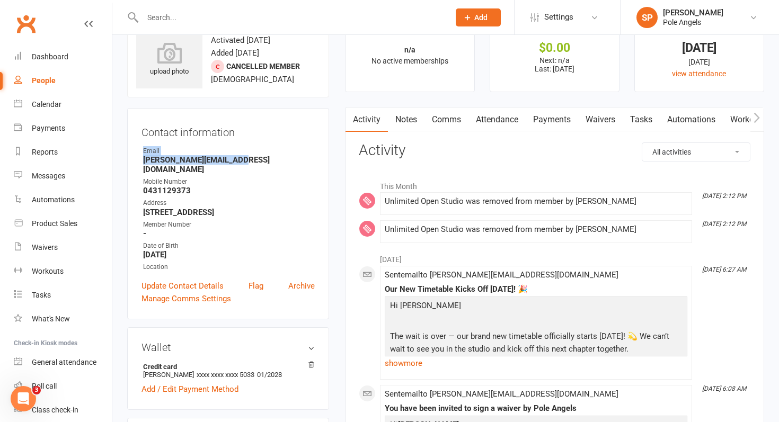
drag, startPoint x: 245, startPoint y: 160, endPoint x: 112, endPoint y: 155, distance: 132.6
click at [169, 162] on strong "[PERSON_NAME][EMAIL_ADDRESS][DOMAIN_NAME]" at bounding box center [229, 164] width 172 height 19
drag, startPoint x: 240, startPoint y: 158, endPoint x: 139, endPoint y: 157, distance: 101.2
click at [139, 157] on div "Contact information Owner Email [PERSON_NAME][EMAIL_ADDRESS][DOMAIN_NAME] Mobil…" at bounding box center [228, 213] width 202 height 211
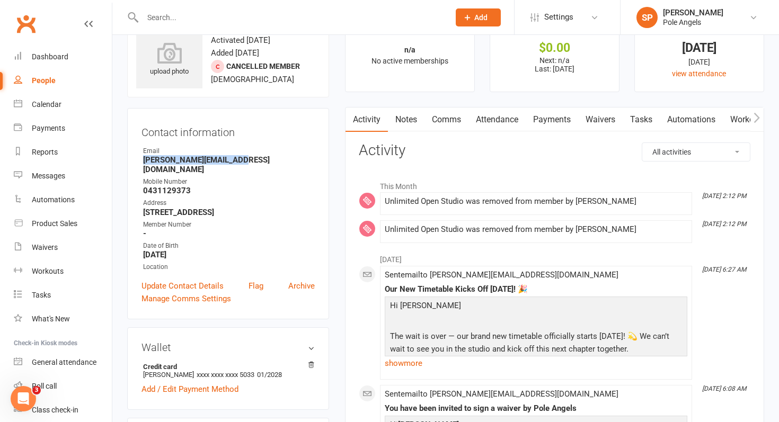
copy strong "[PERSON_NAME][EMAIL_ADDRESS][DOMAIN_NAME]"
click at [69, 55] on link "Dashboard" at bounding box center [63, 57] width 98 height 24
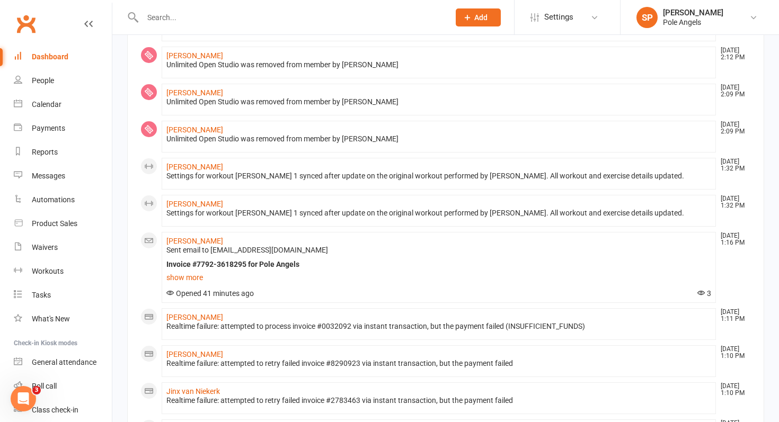
scroll to position [125, 0]
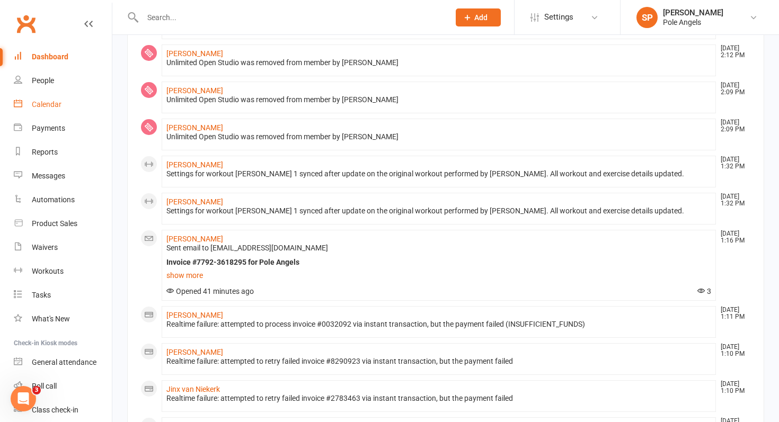
click at [43, 107] on div "Calendar" at bounding box center [47, 104] width 30 height 8
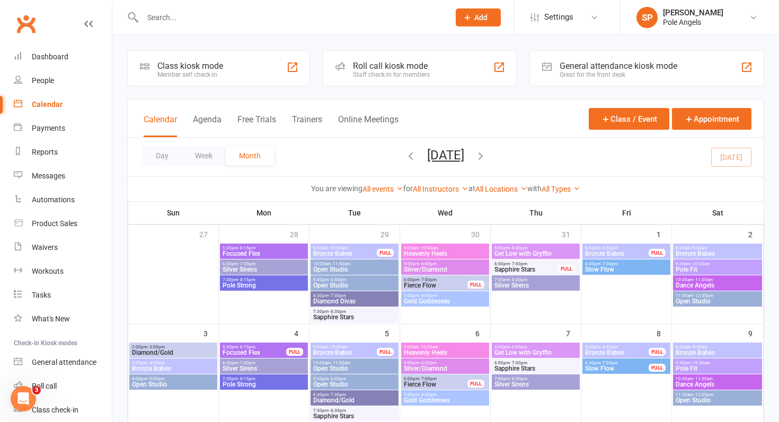
click at [405, 152] on icon "button" at bounding box center [411, 156] width 12 height 12
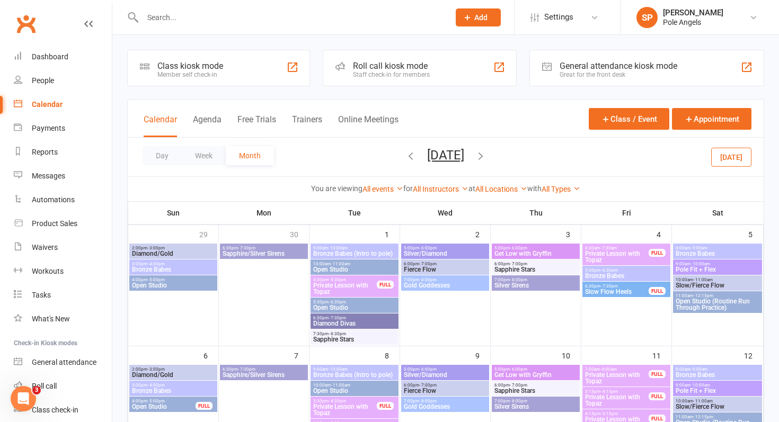
click at [525, 285] on span "Silver Sirens" at bounding box center [536, 285] width 84 height 6
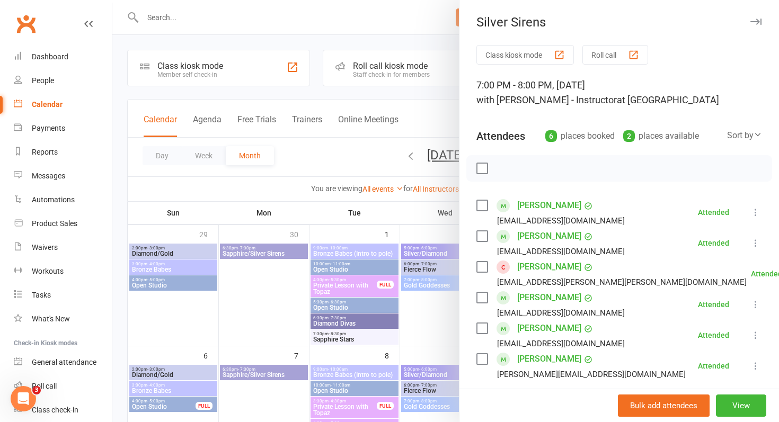
click at [368, 158] on div at bounding box center [445, 211] width 667 height 422
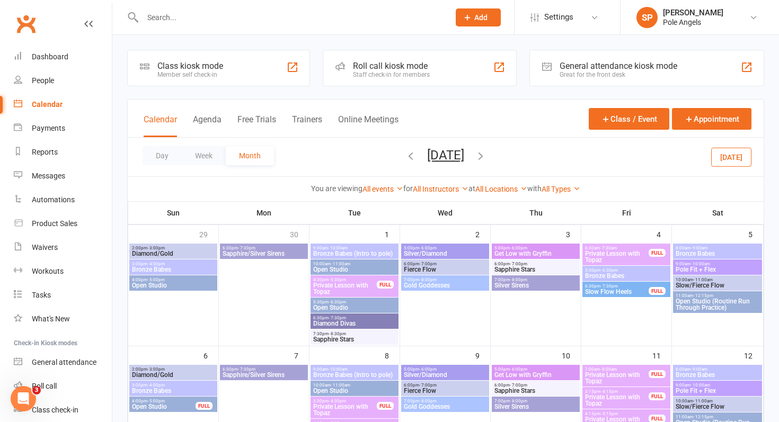
click at [516, 253] on span "Get Low with Gryffin" at bounding box center [536, 254] width 84 height 6
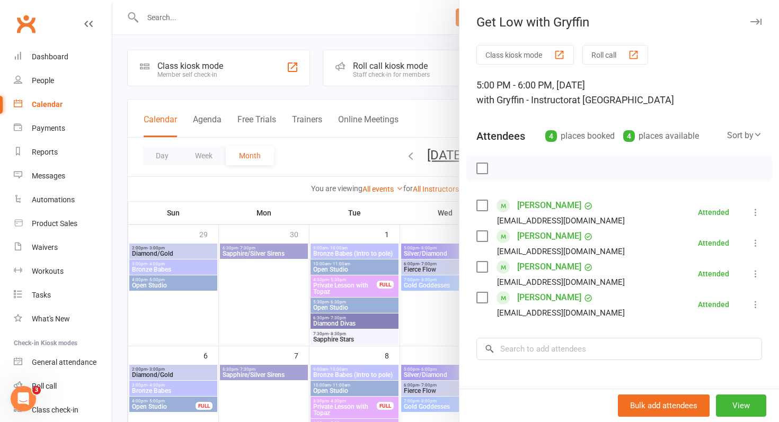
click at [536, 233] on link "[PERSON_NAME]" at bounding box center [549, 236] width 64 height 17
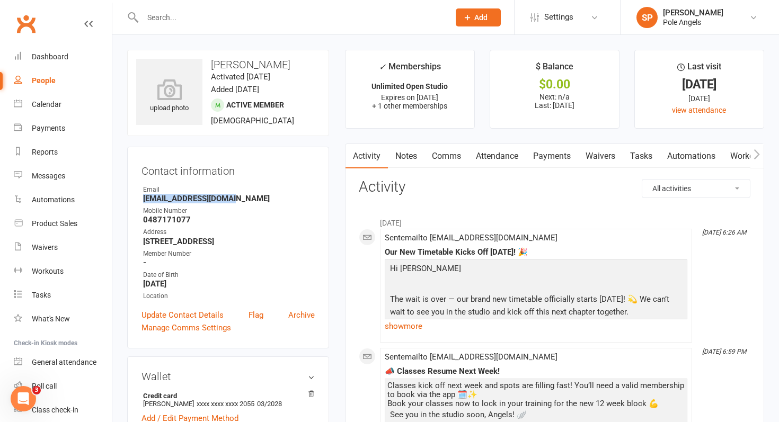
drag, startPoint x: 239, startPoint y: 200, endPoint x: 132, endPoint y: 199, distance: 106.5
click at [132, 199] on div "Contact information Owner Email [EMAIL_ADDRESS][DOMAIN_NAME] Mobile Number [PHO…" at bounding box center [228, 248] width 202 height 202
copy strong "[EMAIL_ADDRESS][DOMAIN_NAME]"
click at [179, 20] on input "text" at bounding box center [290, 17] width 303 height 15
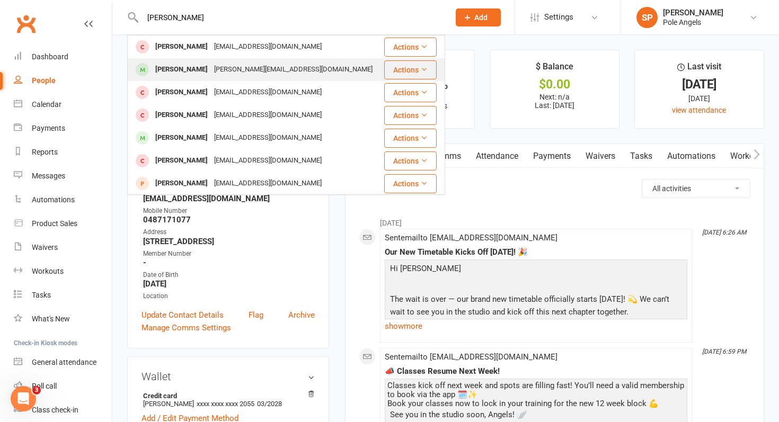
type input "[PERSON_NAME]"
click at [181, 73] on div "[PERSON_NAME]" at bounding box center [181, 69] width 59 height 15
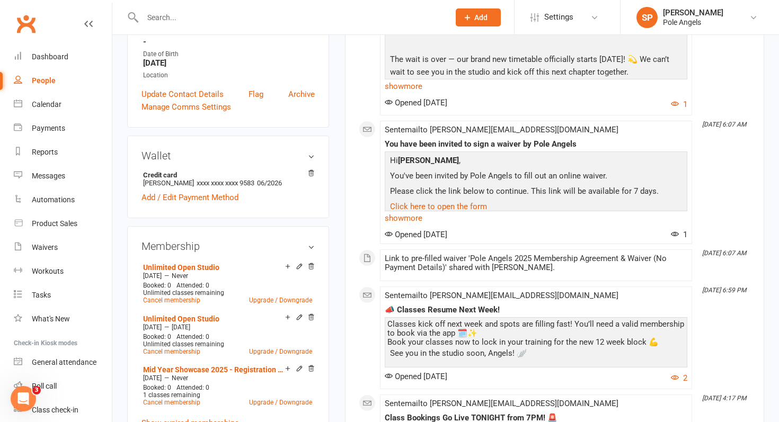
scroll to position [275, 0]
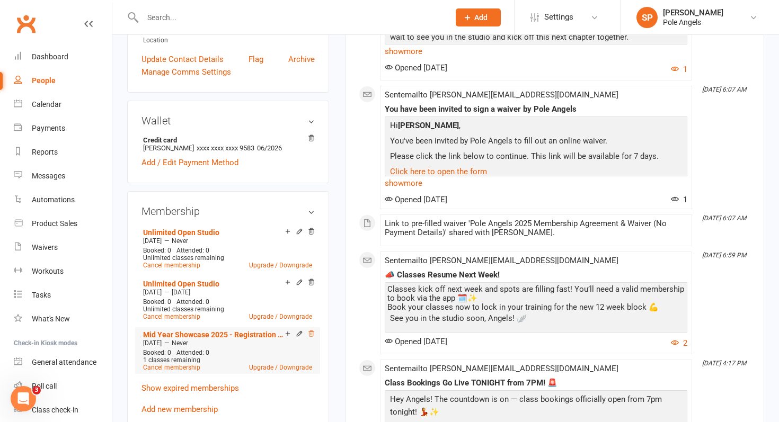
click at [314, 330] on icon at bounding box center [310, 333] width 7 height 7
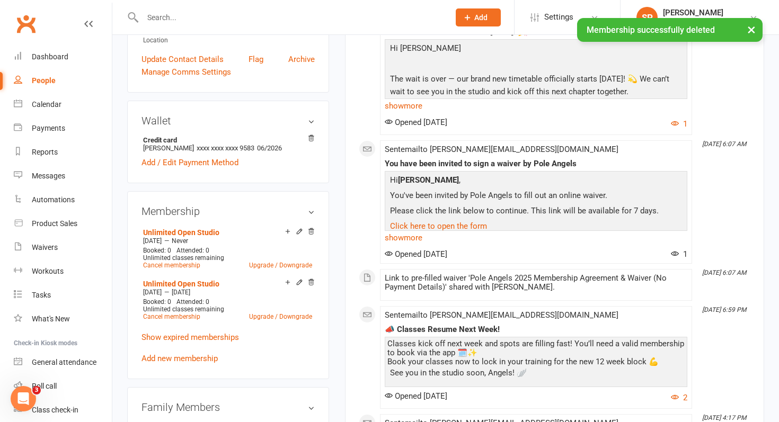
click at [313, 280] on icon at bounding box center [310, 283] width 5 height 6
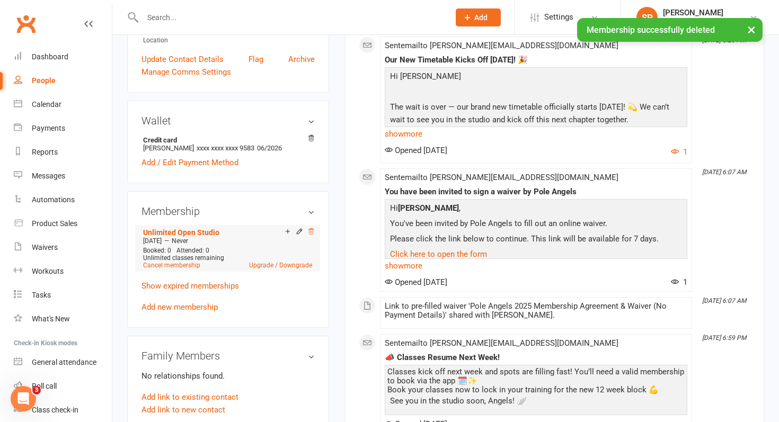
click at [311, 228] on icon at bounding box center [310, 231] width 5 height 6
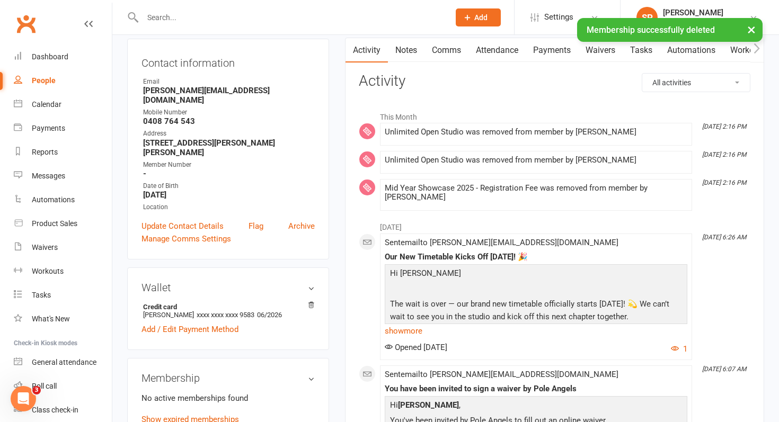
scroll to position [98, 0]
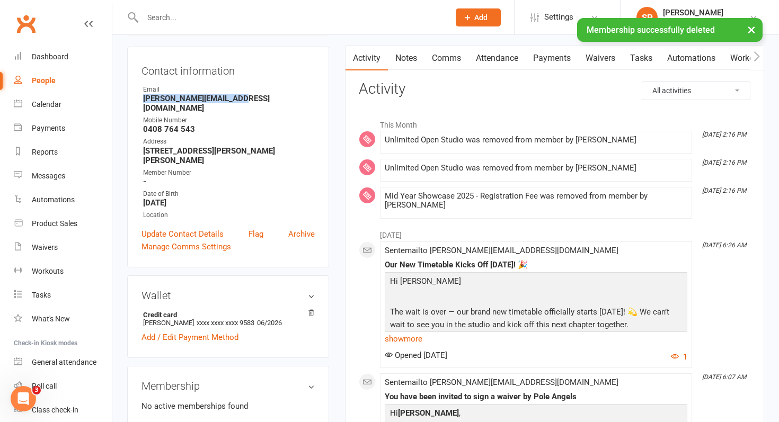
drag, startPoint x: 248, startPoint y: 99, endPoint x: 125, endPoint y: 101, distance: 123.5
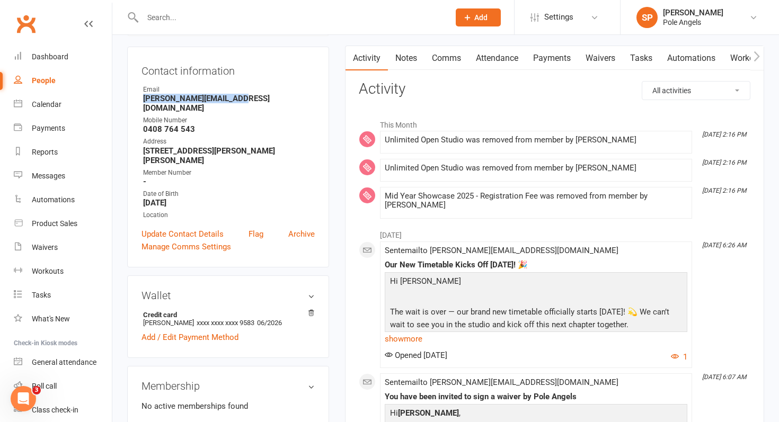
copy strong "[PERSON_NAME][EMAIL_ADDRESS][DOMAIN_NAME]"
click at [40, 104] on div "Calendar" at bounding box center [47, 104] width 30 height 8
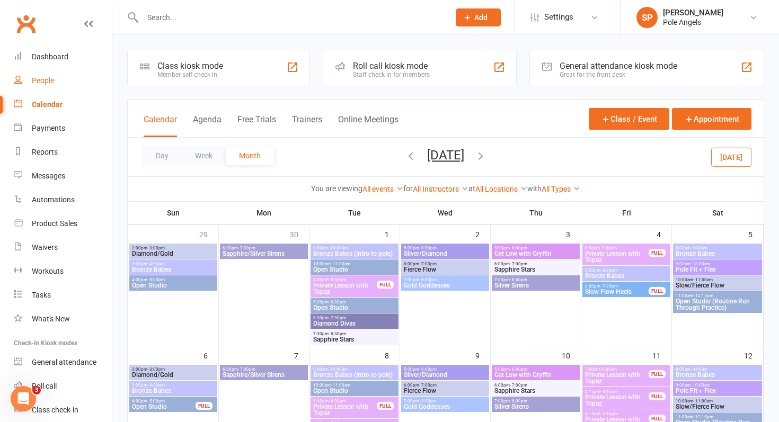
click at [48, 83] on div "People" at bounding box center [43, 80] width 22 height 8
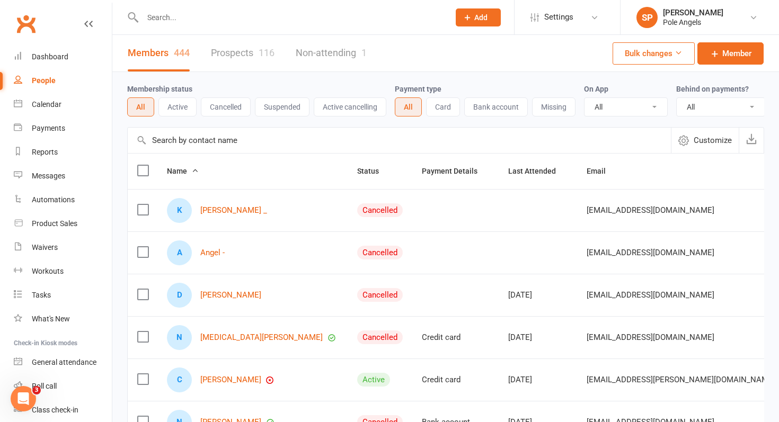
click at [219, 105] on button "Cancelled" at bounding box center [226, 107] width 50 height 19
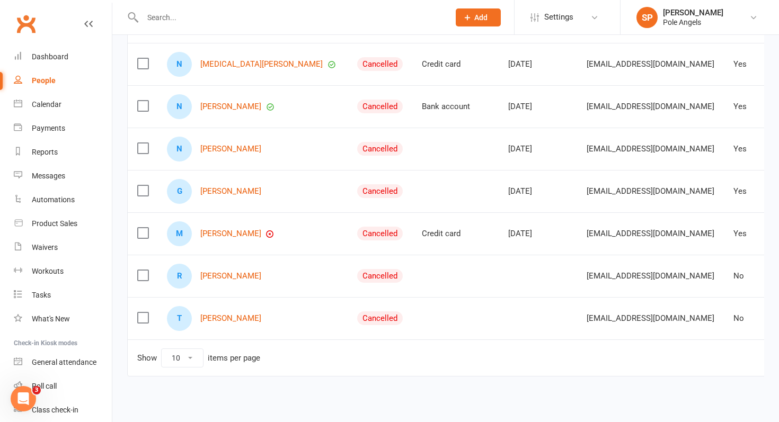
scroll to position [285, 0]
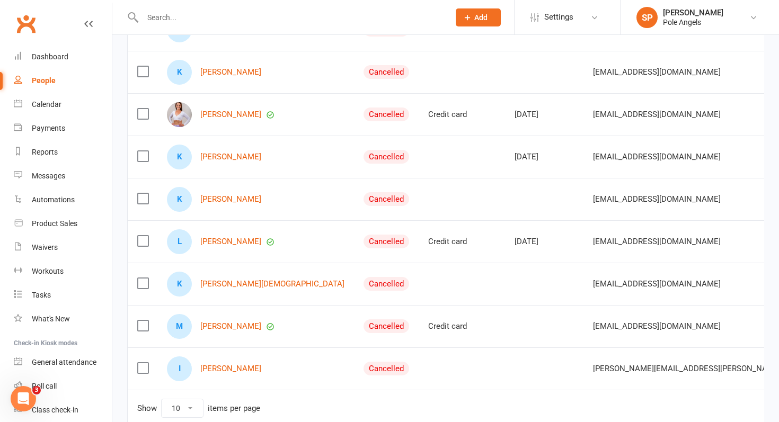
scroll to position [255, 0]
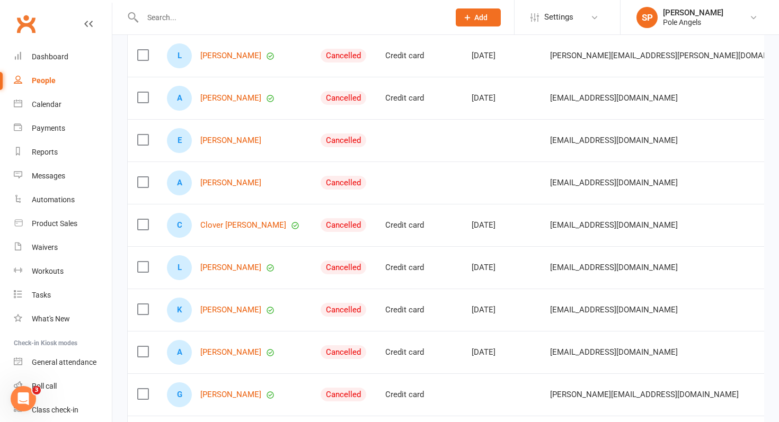
scroll to position [192, 0]
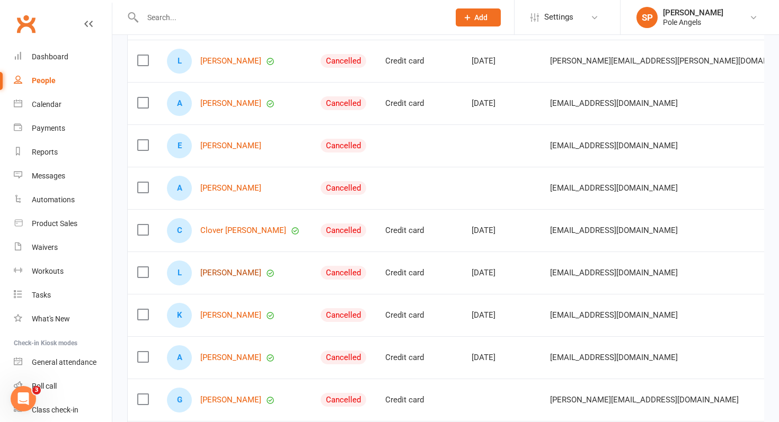
click at [234, 274] on link "[PERSON_NAME]" at bounding box center [230, 273] width 61 height 9
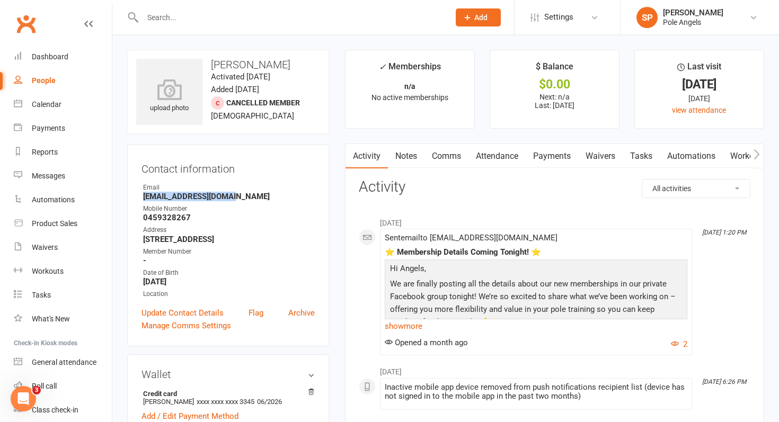
drag, startPoint x: 142, startPoint y: 194, endPoint x: 256, endPoint y: 197, distance: 114.0
click at [256, 197] on li "Email [EMAIL_ADDRESS][DOMAIN_NAME]" at bounding box center [227, 192] width 173 height 19
copy strong "[EMAIL_ADDRESS][DOMAIN_NAME]"
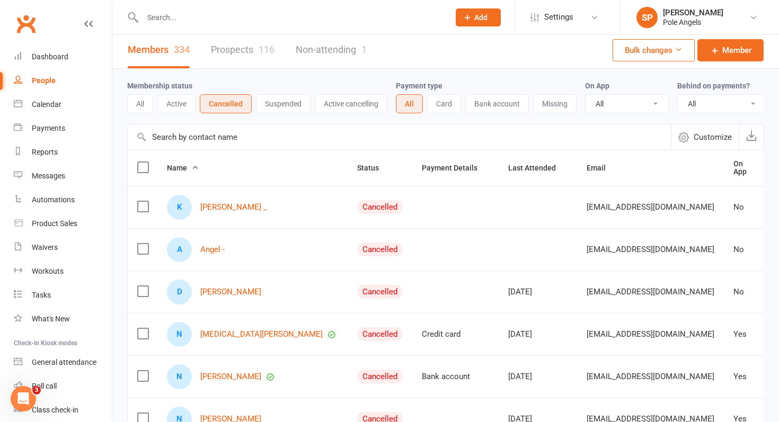
scroll to position [285, 0]
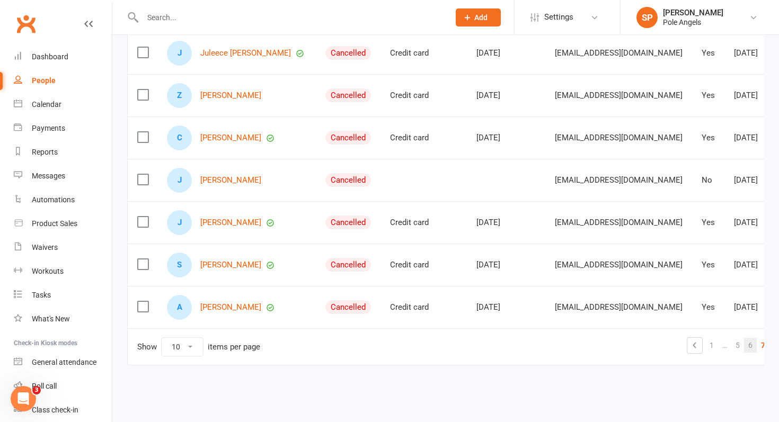
click at [757, 346] on link "6" at bounding box center [750, 345] width 13 height 15
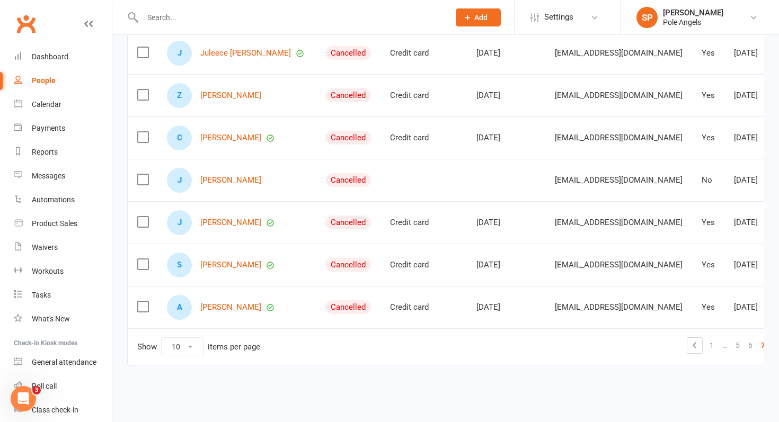
scroll to position [0, 96]
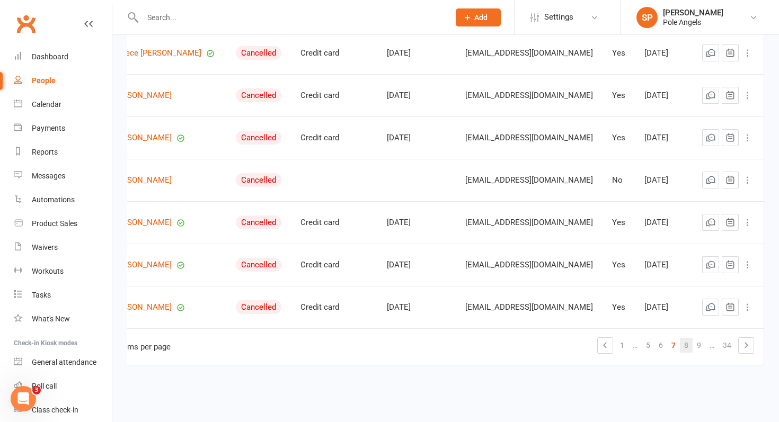
click at [689, 346] on link "8" at bounding box center [686, 345] width 13 height 15
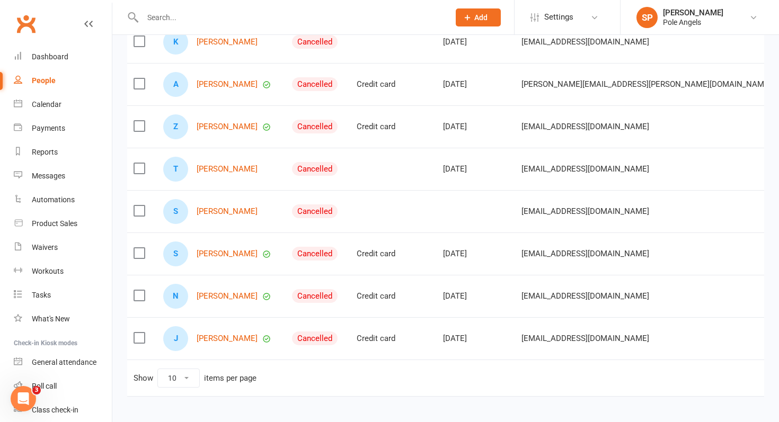
scroll to position [285, 0]
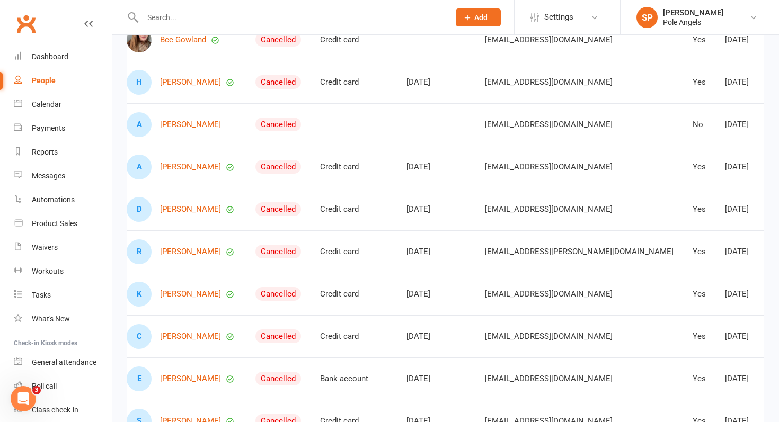
scroll to position [145, 0]
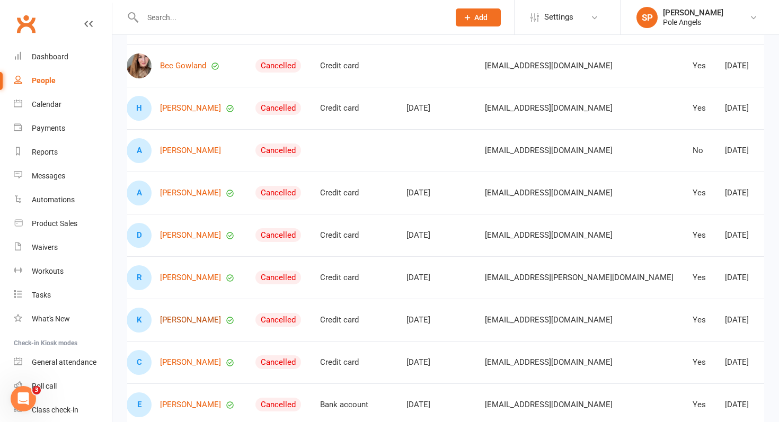
click at [190, 320] on link "[PERSON_NAME]" at bounding box center [190, 320] width 61 height 9
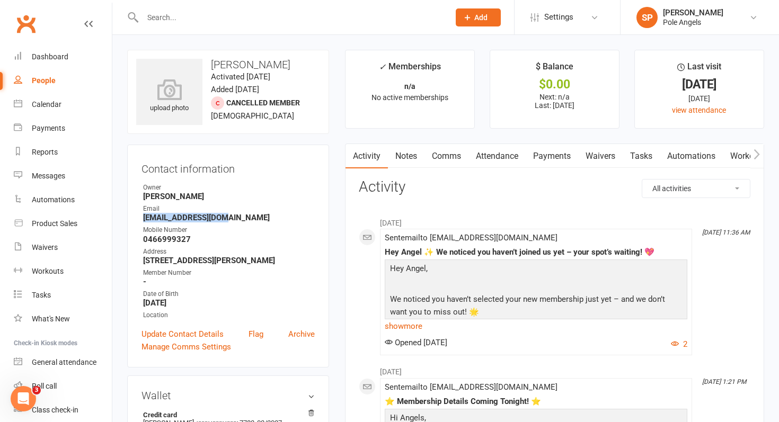
drag, startPoint x: 227, startPoint y: 216, endPoint x: 125, endPoint y: 216, distance: 102.3
copy strong "[EMAIL_ADDRESS][DOMAIN_NAME]"
click at [168, 20] on input "text" at bounding box center [290, 17] width 303 height 15
type input "h"
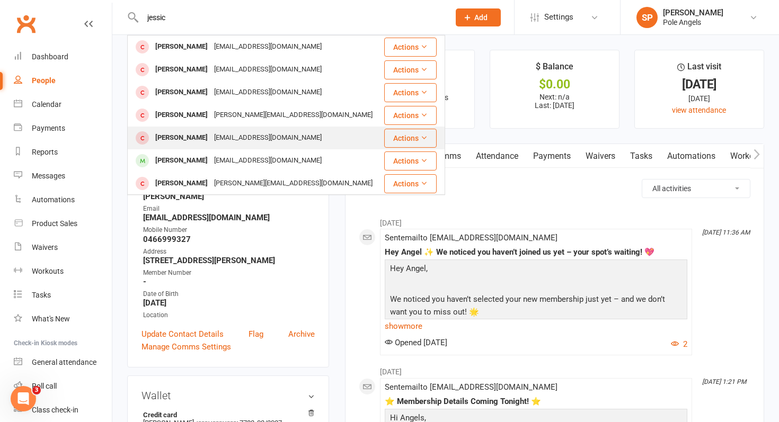
type input "jessic"
click at [174, 139] on div "[PERSON_NAME]" at bounding box center [181, 137] width 59 height 15
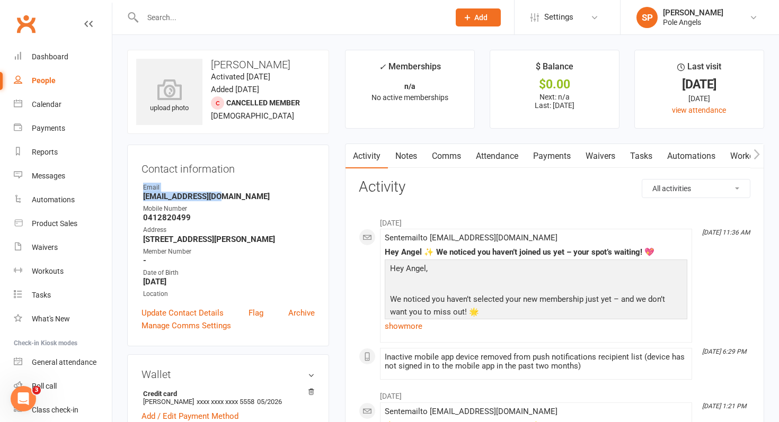
drag, startPoint x: 222, startPoint y: 199, endPoint x: 132, endPoint y: 187, distance: 90.9
click at [132, 187] on div "Contact information Owner Email [EMAIL_ADDRESS][DOMAIN_NAME] Mobile Number [PHO…" at bounding box center [228, 246] width 202 height 202
click at [173, 200] on strong "[EMAIL_ADDRESS][DOMAIN_NAME]" at bounding box center [229, 197] width 172 height 10
drag, startPoint x: 218, startPoint y: 194, endPoint x: 140, endPoint y: 199, distance: 78.0
click at [140, 199] on div "Contact information Owner Email [EMAIL_ADDRESS][DOMAIN_NAME] Mobile Number [PHO…" at bounding box center [228, 246] width 202 height 202
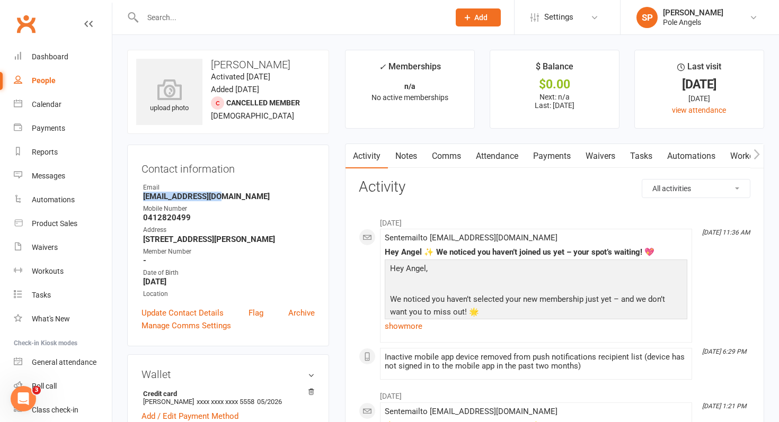
copy strong "[EMAIL_ADDRESS][DOMAIN_NAME]"
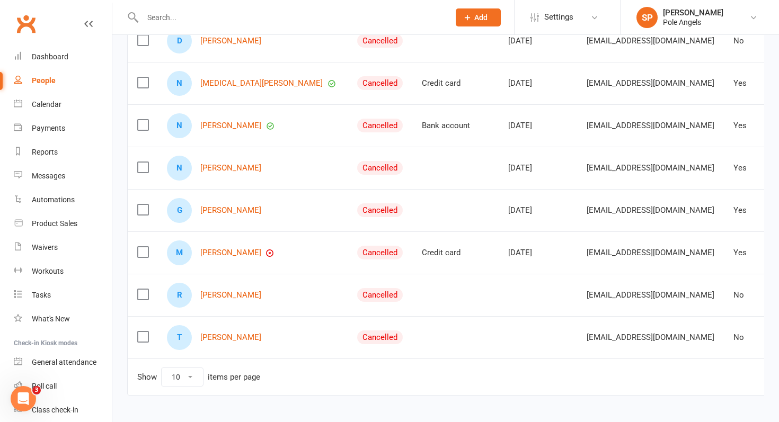
scroll to position [285, 0]
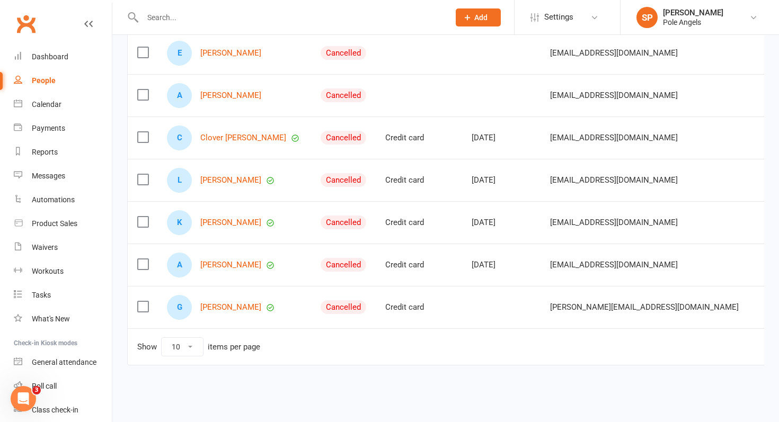
scroll to position [0, 59]
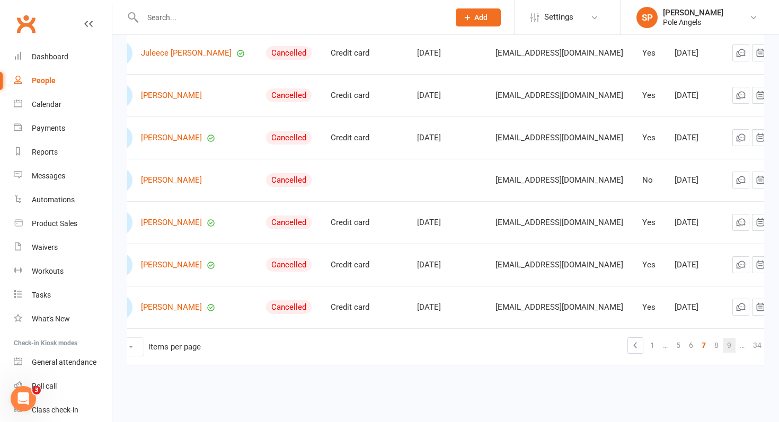
click at [736, 345] on link "9" at bounding box center [729, 345] width 13 height 15
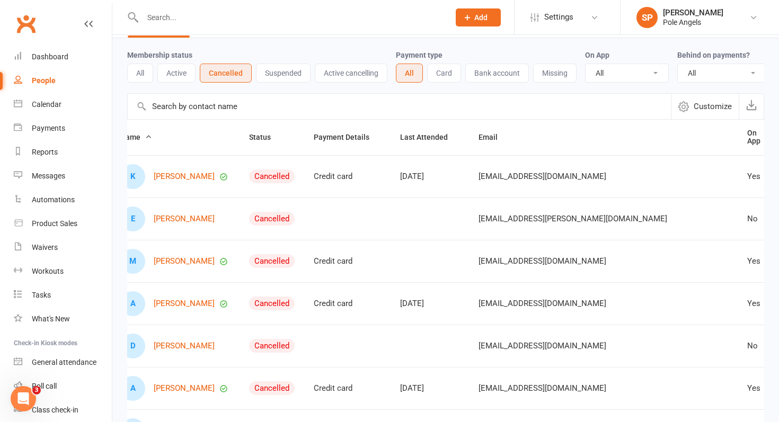
scroll to position [285, 0]
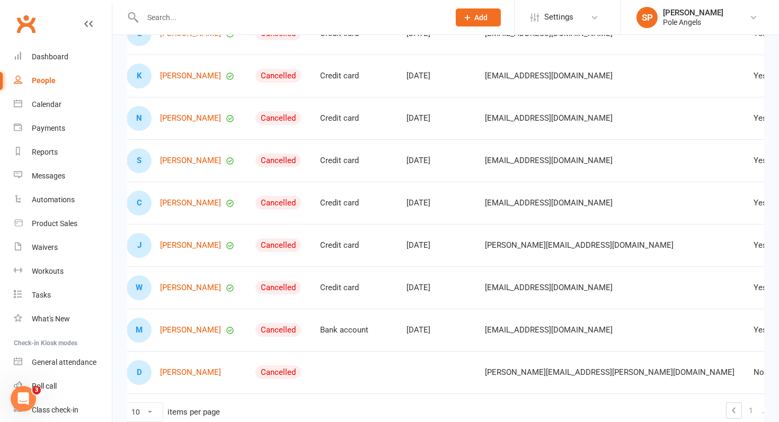
scroll to position [234, 0]
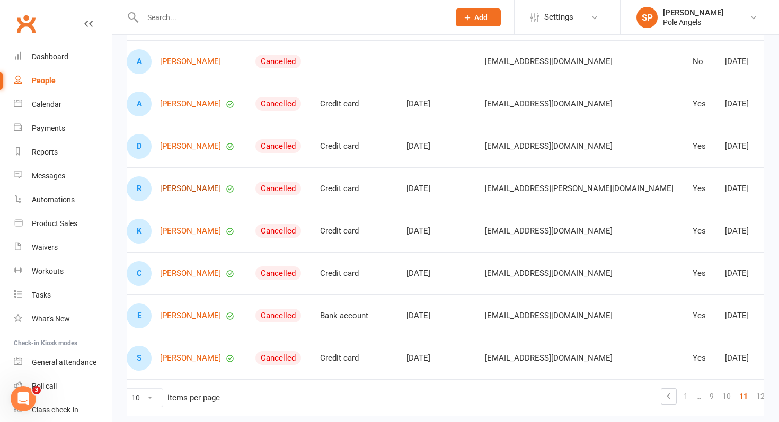
click at [191, 191] on link "[PERSON_NAME]" at bounding box center [190, 188] width 61 height 9
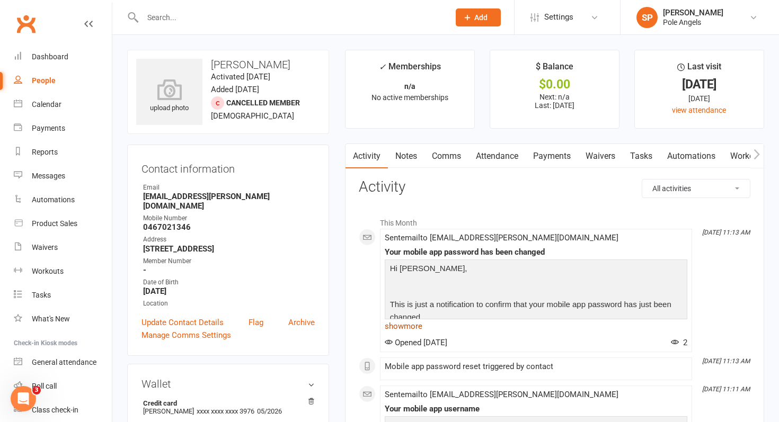
scroll to position [9, 0]
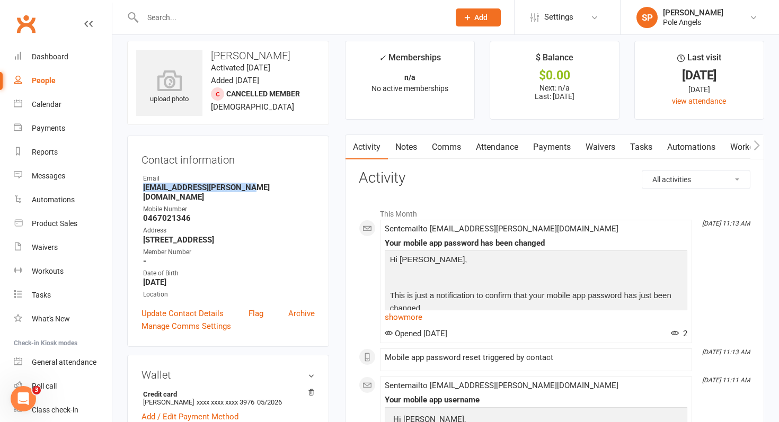
drag, startPoint x: 246, startPoint y: 185, endPoint x: 130, endPoint y: 188, distance: 116.1
click at [130, 188] on div "Contact information Owner Email [EMAIL_ADDRESS][PERSON_NAME][DOMAIN_NAME] Mobil…" at bounding box center [228, 241] width 202 height 211
copy strong "[EMAIL_ADDRESS][PERSON_NAME][DOMAIN_NAME]"
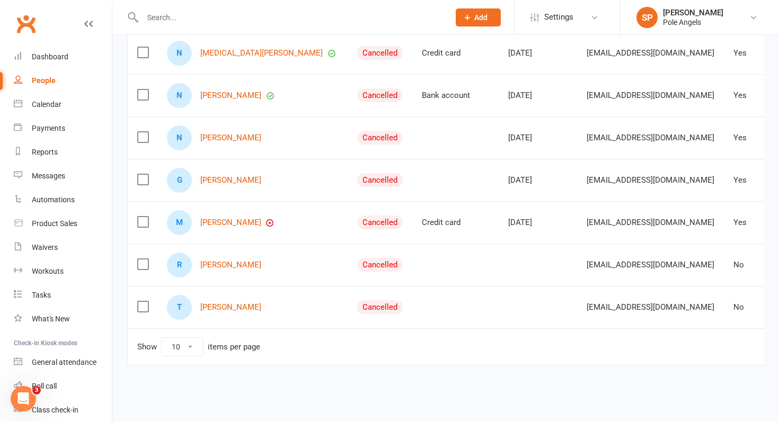
scroll to position [0, 48]
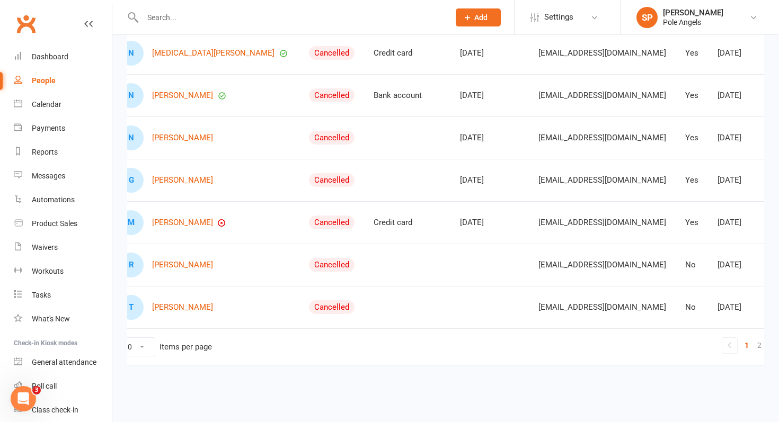
click at [766, 346] on link "3" at bounding box center [772, 345] width 13 height 15
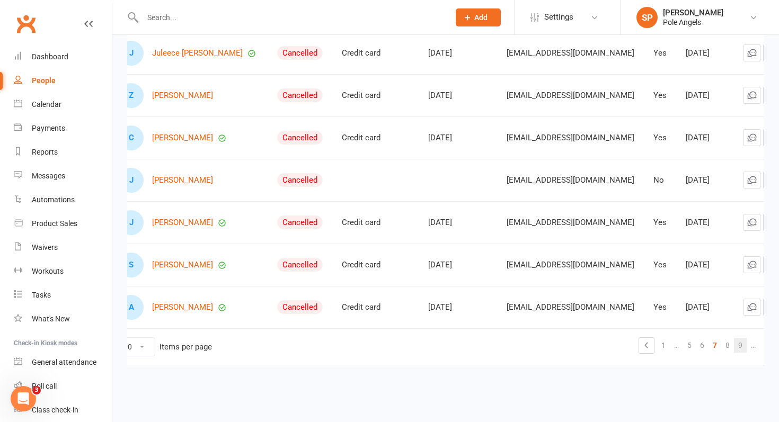
click at [747, 346] on link "9" at bounding box center [740, 345] width 13 height 15
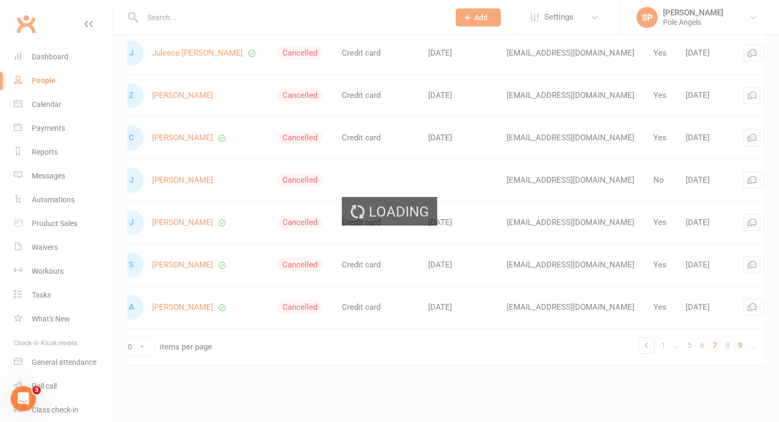
scroll to position [0, 47]
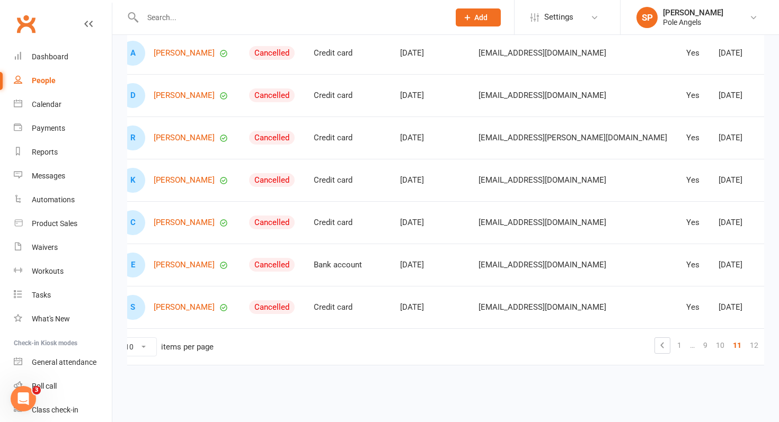
click at [763, 345] on link "13" at bounding box center [771, 345] width 17 height 15
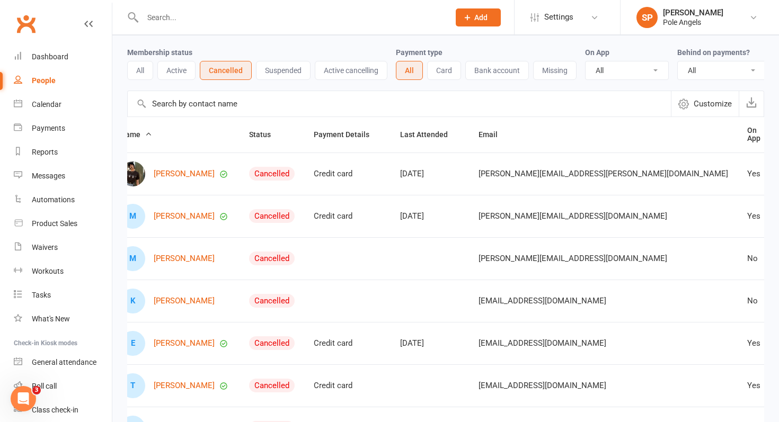
scroll to position [285, 0]
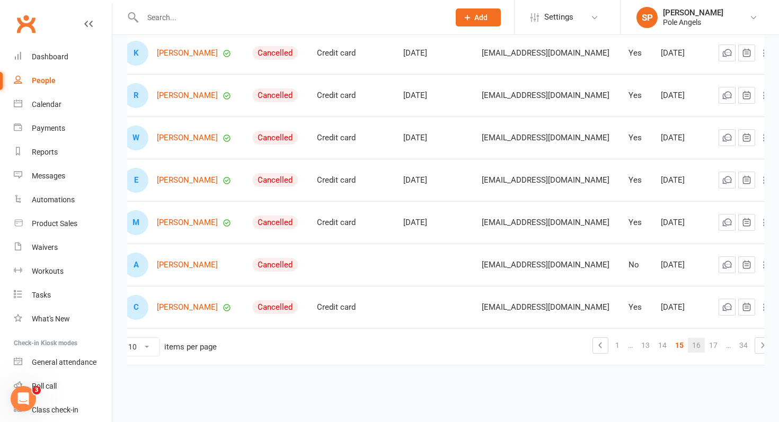
click at [688, 348] on link "16" at bounding box center [696, 345] width 17 height 15
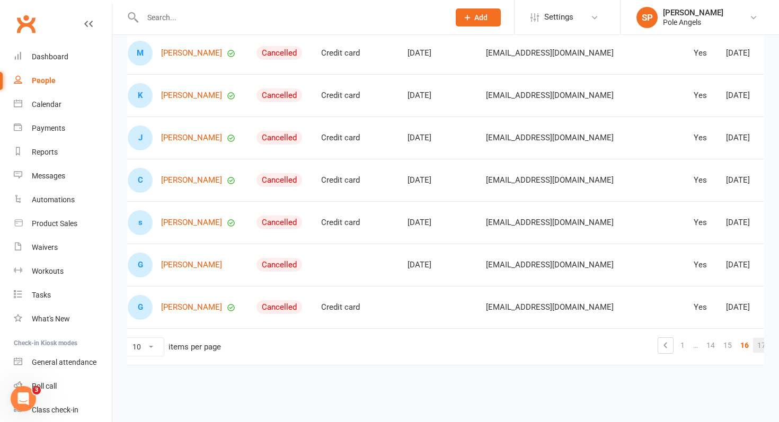
click at [753, 344] on link "17" at bounding box center [761, 345] width 17 height 15
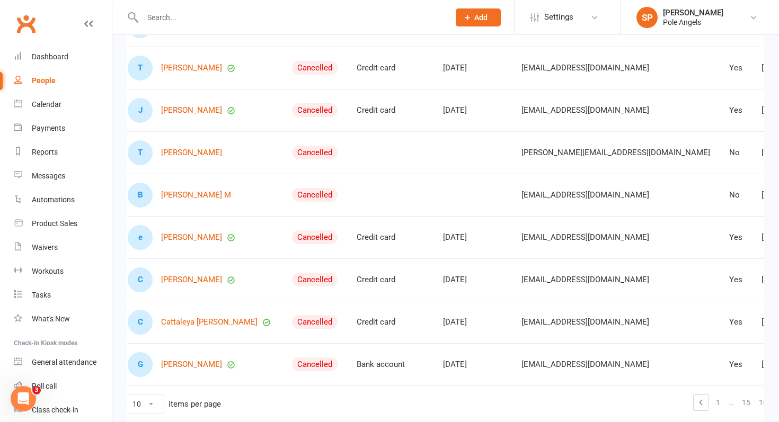
scroll to position [251, 0]
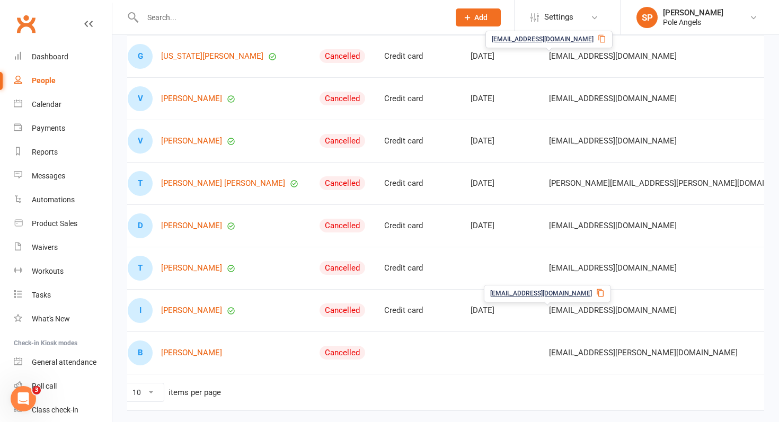
scroll to position [285, 0]
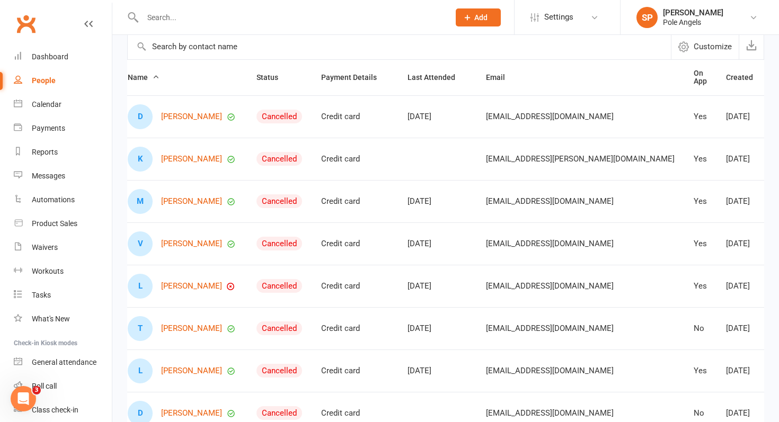
scroll to position [91, 0]
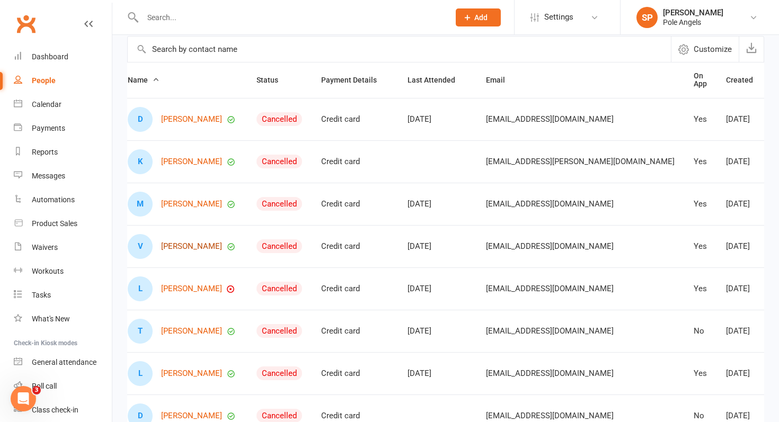
click at [175, 248] on link "[PERSON_NAME]" at bounding box center [191, 246] width 61 height 9
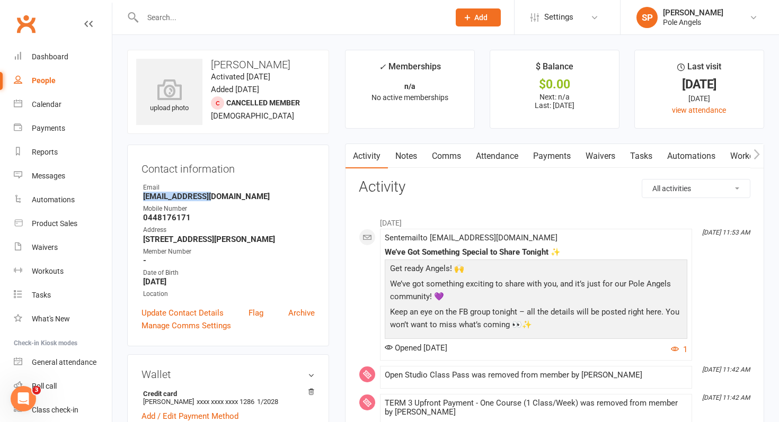
drag, startPoint x: 207, startPoint y: 193, endPoint x: 123, endPoint y: 193, distance: 84.3
copy strong "[EMAIL_ADDRESS][DOMAIN_NAME]"
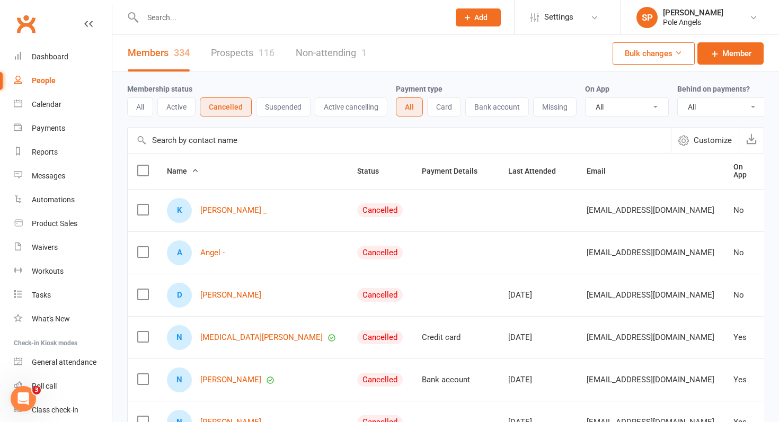
scroll to position [285, 0]
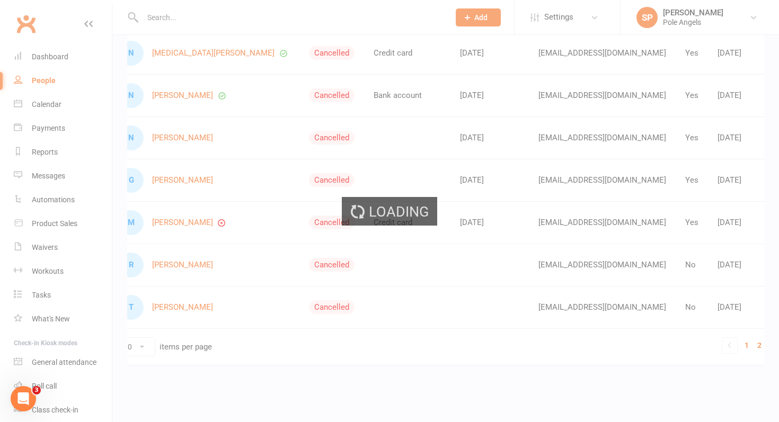
scroll to position [0, 46]
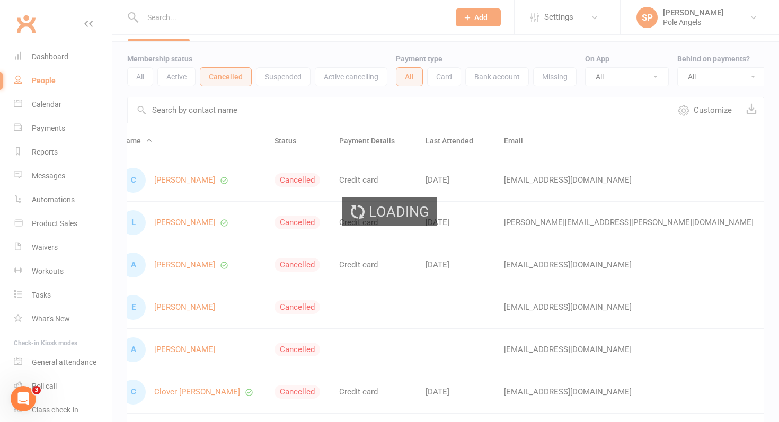
scroll to position [0, 27]
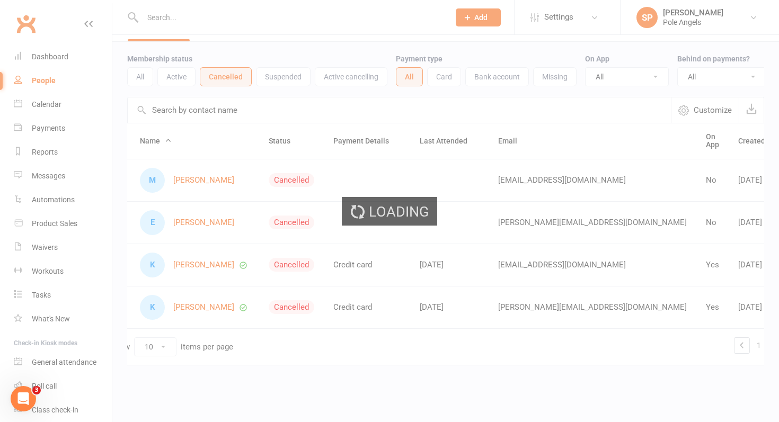
scroll to position [285, 0]
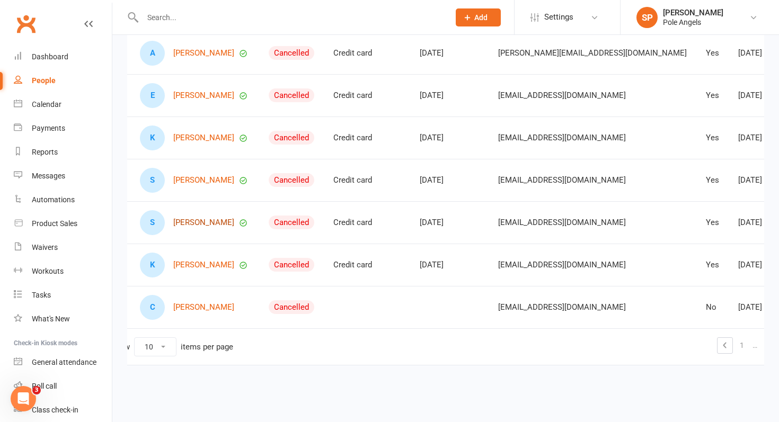
click at [231, 222] on link "[PERSON_NAME]" at bounding box center [203, 222] width 61 height 9
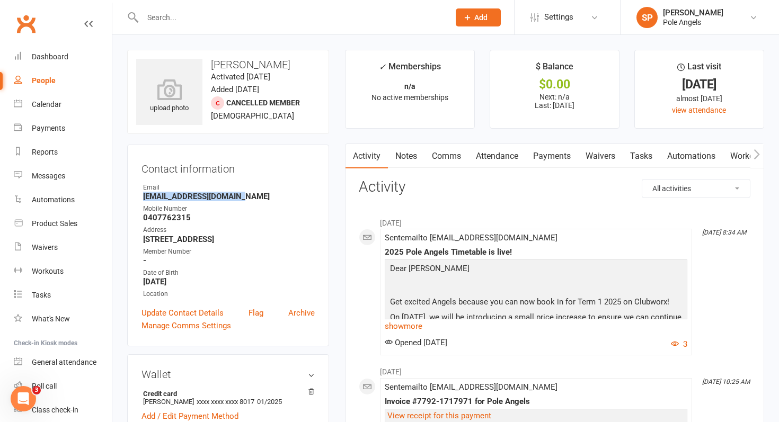
drag, startPoint x: 244, startPoint y: 197, endPoint x: 144, endPoint y: 197, distance: 99.6
click at [144, 197] on strong "[EMAIL_ADDRESS][DOMAIN_NAME]" at bounding box center [229, 197] width 172 height 10
copy strong "[EMAIL_ADDRESS][DOMAIN_NAME]"
click at [56, 59] on div "Dashboard" at bounding box center [50, 56] width 37 height 8
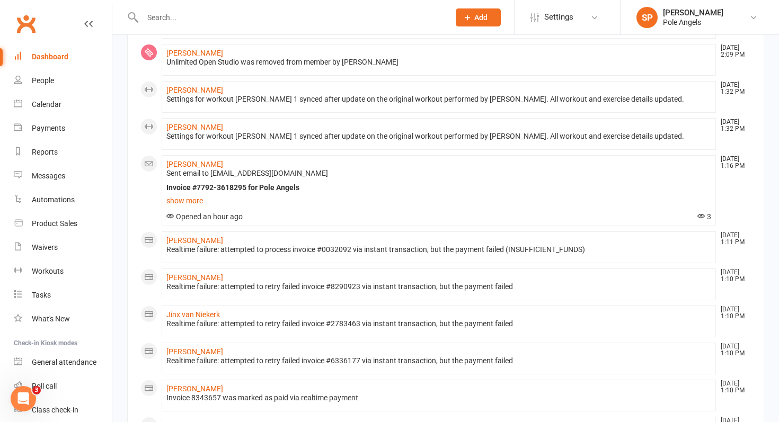
scroll to position [502, 0]
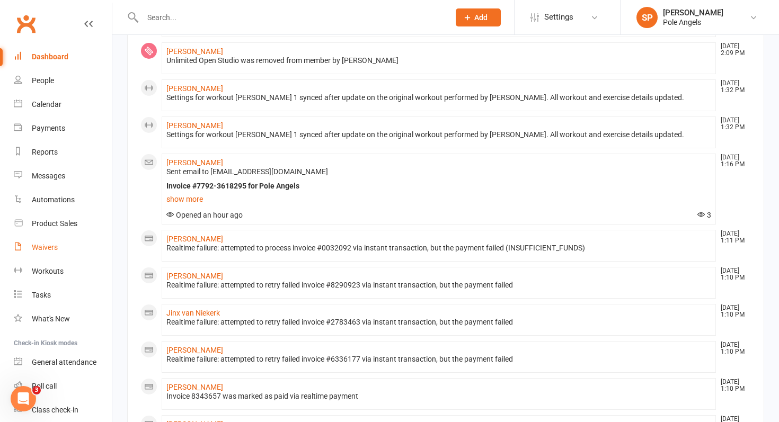
click at [50, 251] on div "Waivers" at bounding box center [45, 247] width 26 height 8
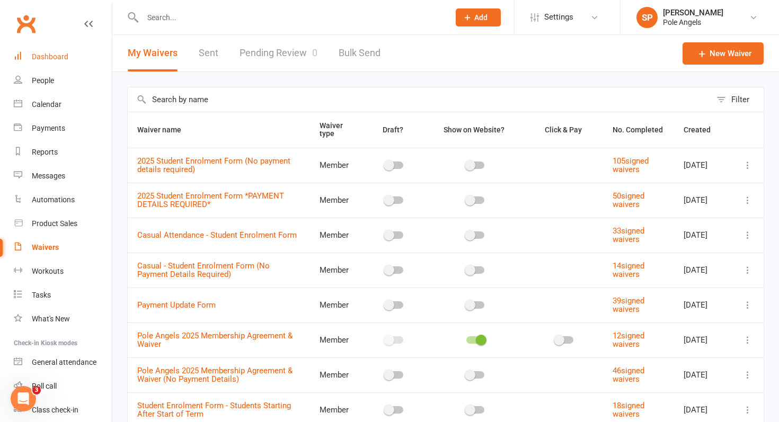
click at [56, 55] on div "Dashboard" at bounding box center [50, 56] width 37 height 8
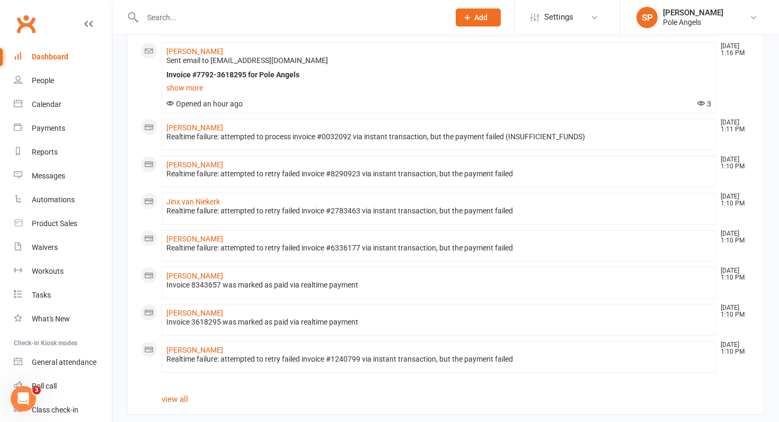
scroll to position [622, 0]
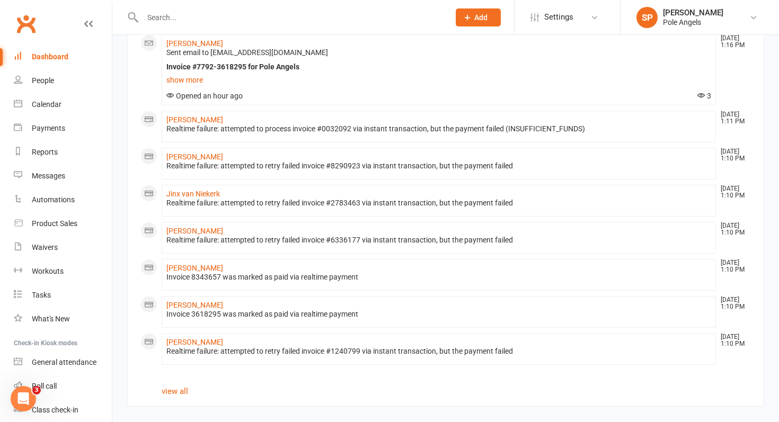
click at [183, 20] on input "text" at bounding box center [290, 17] width 303 height 15
type input "j"
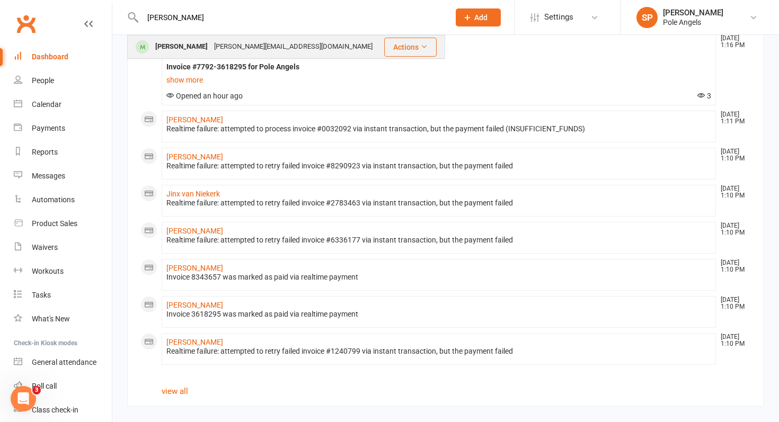
type input "[PERSON_NAME]"
click at [179, 47] on div "[PERSON_NAME]" at bounding box center [181, 46] width 59 height 15
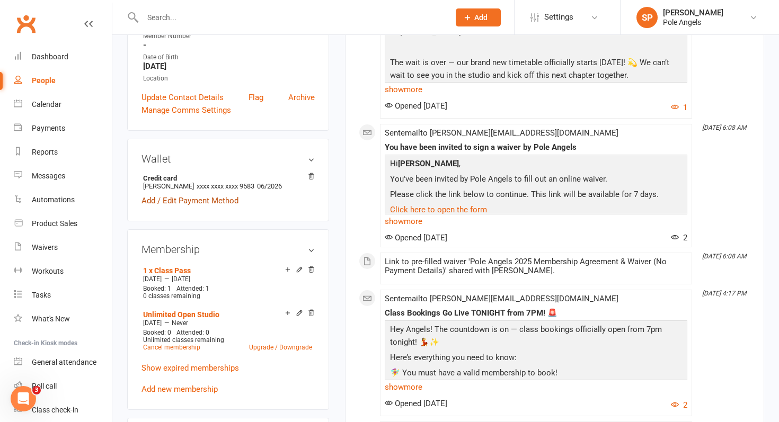
scroll to position [237, 0]
click at [57, 48] on link "Dashboard" at bounding box center [63, 57] width 98 height 24
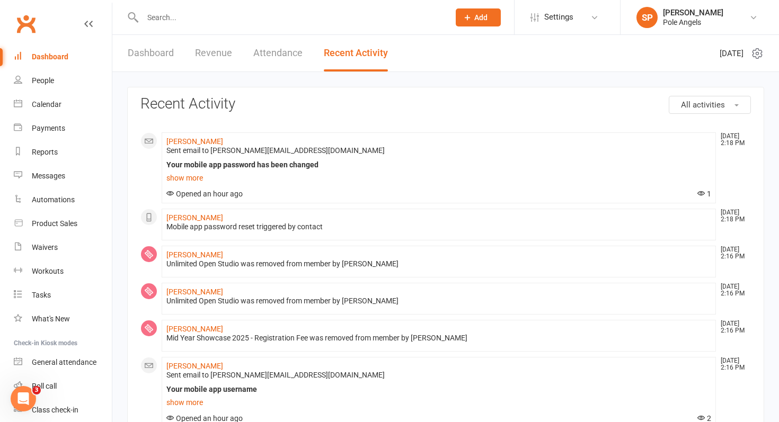
click at [42, 57] on div "Dashboard" at bounding box center [50, 56] width 37 height 8
click at [164, 55] on link "Dashboard" at bounding box center [151, 53] width 46 height 37
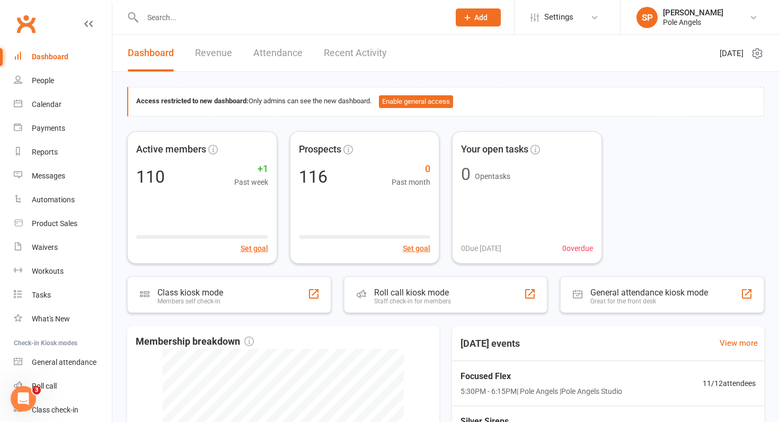
click at [356, 51] on link "Recent Activity" at bounding box center [355, 53] width 63 height 37
